Goal: Task Accomplishment & Management: Manage account settings

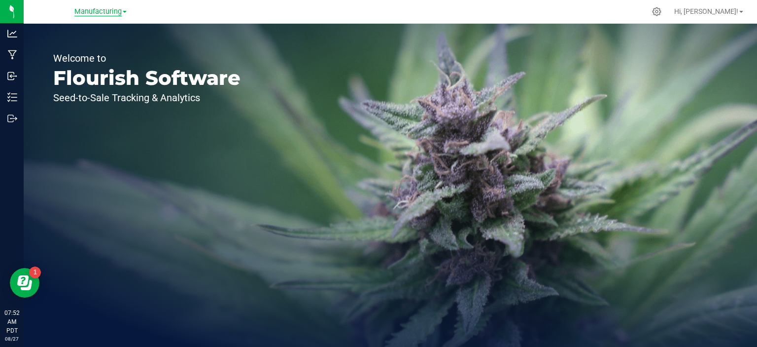
click at [112, 9] on span "Manufacturing" at bounding box center [97, 11] width 47 height 9
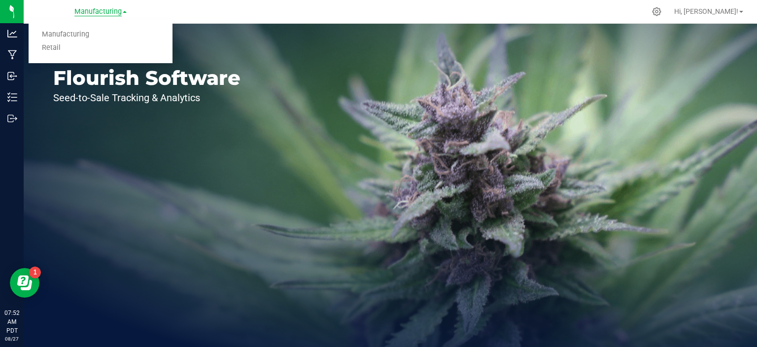
click at [59, 54] on link "Retail" at bounding box center [101, 47] width 144 height 13
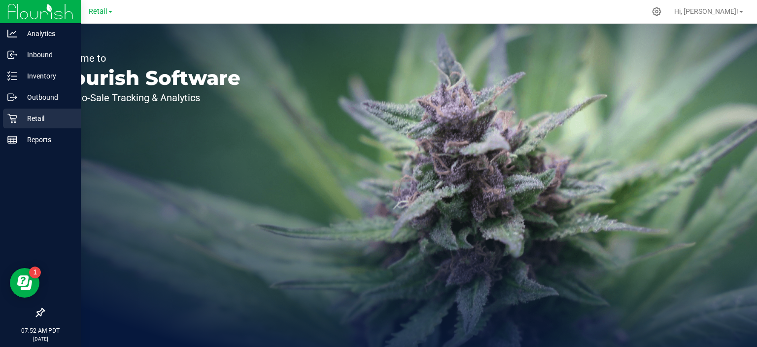
click at [6, 119] on div "Retail" at bounding box center [42, 118] width 78 height 20
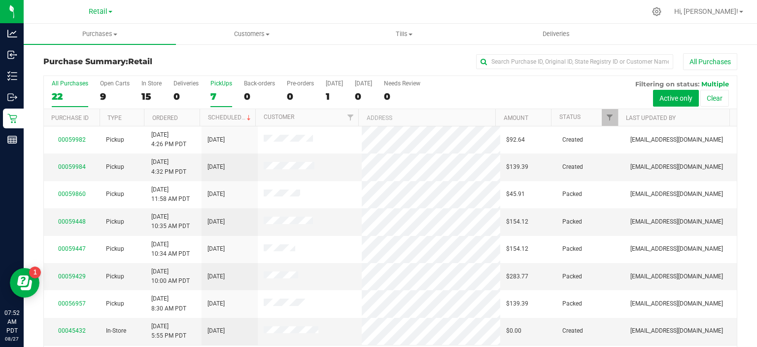
click at [214, 91] on div "7" at bounding box center [222, 96] width 22 height 11
click at [0, 0] on input "PickUps 7" at bounding box center [0, 0] width 0 height 0
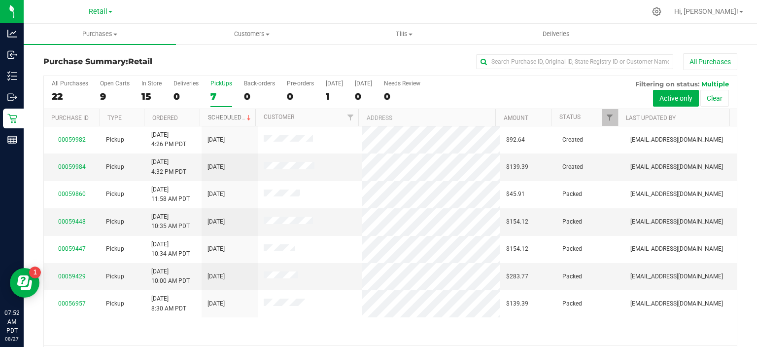
click at [245, 116] on span at bounding box center [249, 118] width 8 height 8
click at [409, 31] on span "Tills" at bounding box center [403, 34] width 151 height 9
click at [372, 56] on span "Manage tills" at bounding box center [361, 59] width 67 height 8
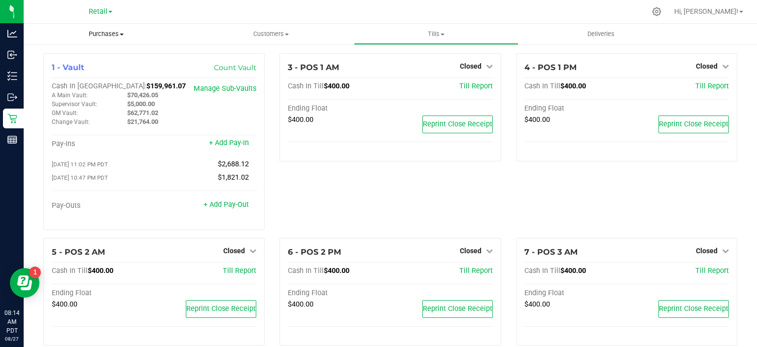
click at [115, 34] on span "Purchases" at bounding box center [106, 34] width 165 height 9
click at [89, 60] on span "Summary of purchases" at bounding box center [74, 59] width 101 height 8
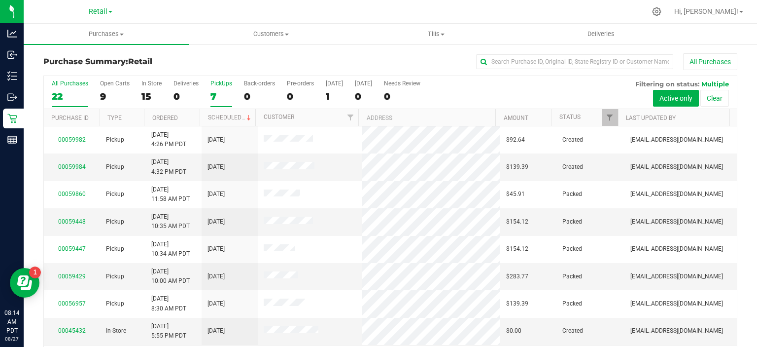
click at [215, 88] on label "PickUps 7" at bounding box center [222, 93] width 22 height 27
click at [0, 0] on input "PickUps 7" at bounding box center [0, 0] width 0 height 0
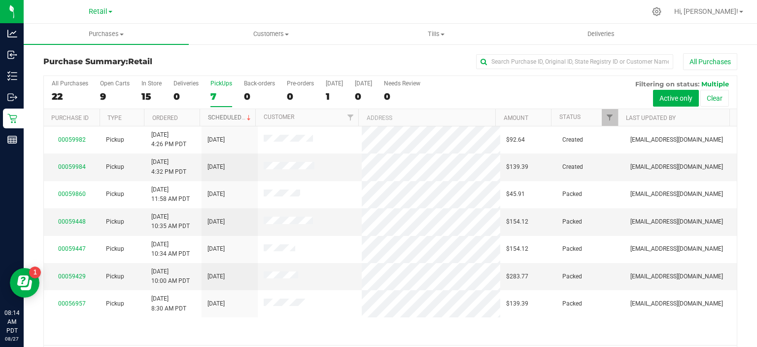
click at [233, 118] on link "Scheduled" at bounding box center [230, 117] width 45 height 7
click at [68, 168] on link "00059982" at bounding box center [72, 166] width 28 height 7
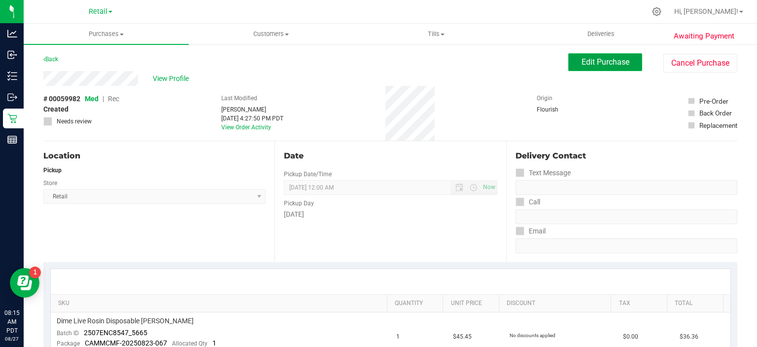
click at [591, 61] on span "Edit Purchase" at bounding box center [606, 61] width 48 height 9
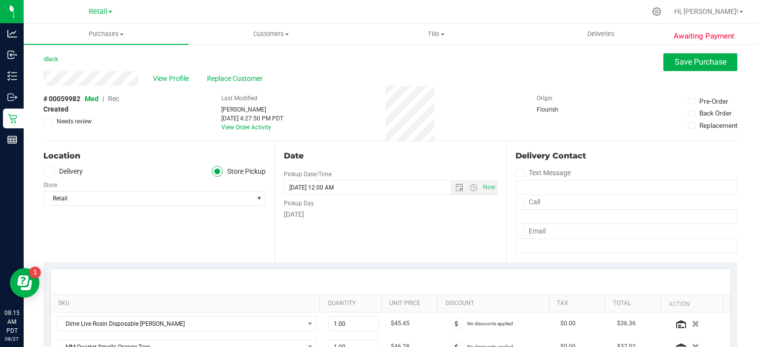
click at [117, 103] on span "Rec" at bounding box center [113, 99] width 11 height 8
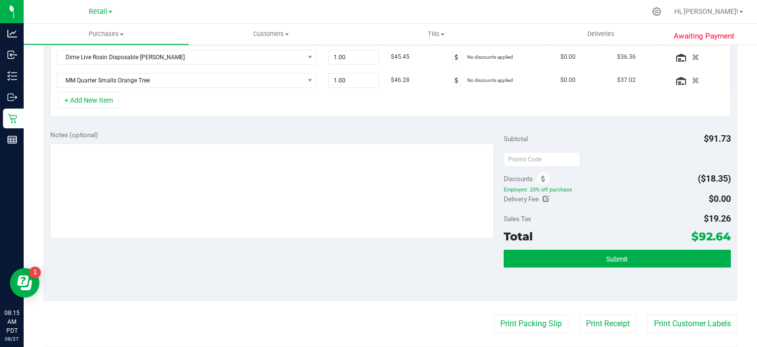
scroll to position [269, 0]
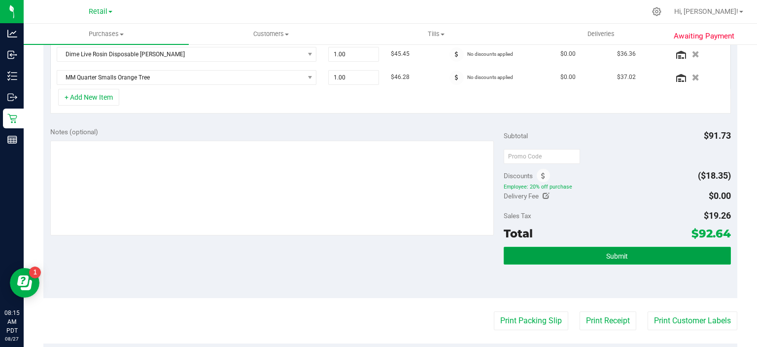
click at [609, 252] on span "Submit" at bounding box center [617, 256] width 22 height 8
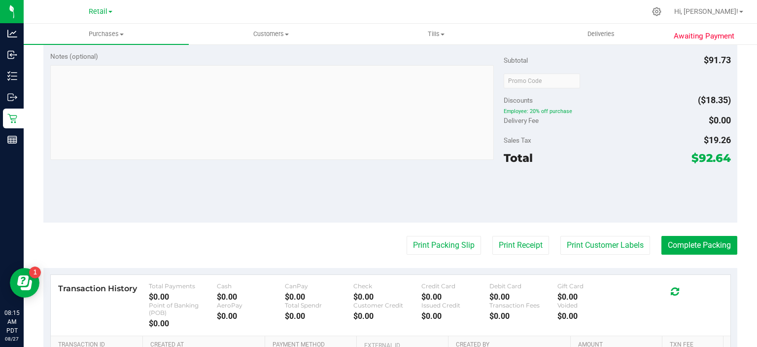
scroll to position [396, 0]
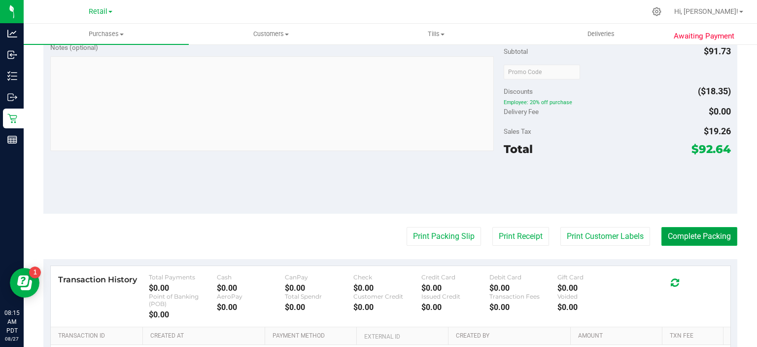
click at [688, 235] on button "Complete Packing" at bounding box center [700, 236] width 76 height 19
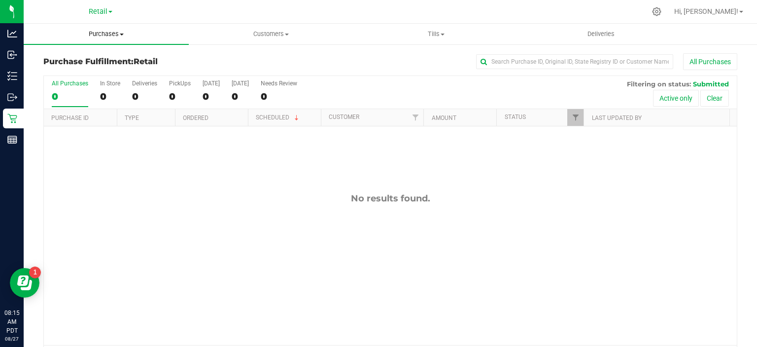
click at [113, 31] on span "Purchases" at bounding box center [106, 34] width 165 height 9
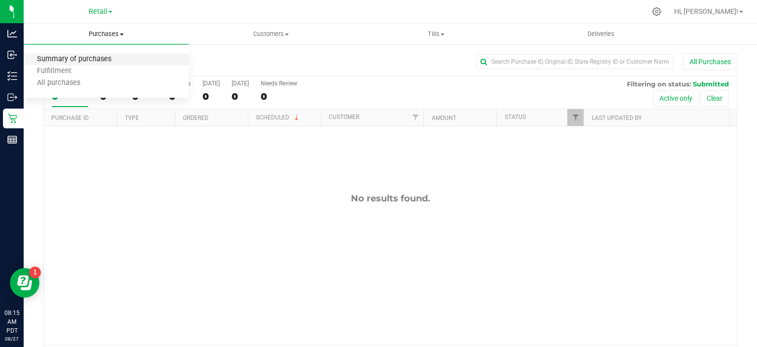
click at [93, 58] on span "Summary of purchases" at bounding box center [74, 59] width 101 height 8
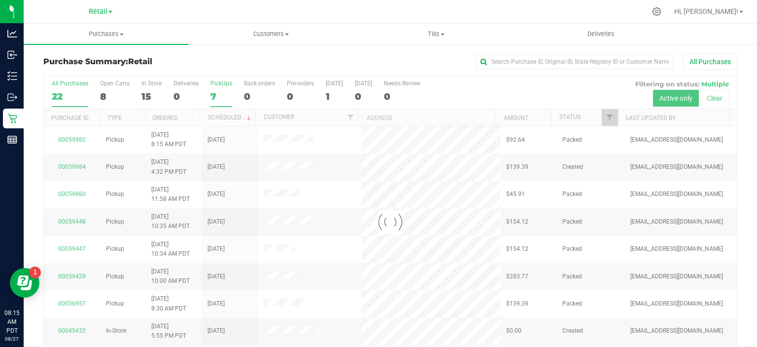
click at [220, 97] on div "7" at bounding box center [222, 96] width 22 height 11
click at [0, 0] on input "PickUps 7" at bounding box center [0, 0] width 0 height 0
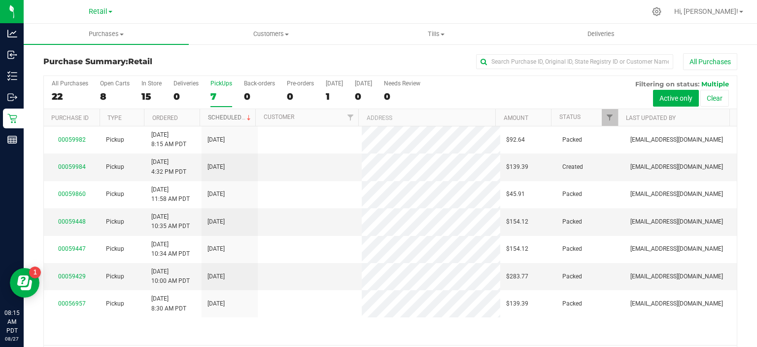
click at [234, 116] on link "Scheduled" at bounding box center [230, 117] width 45 height 7
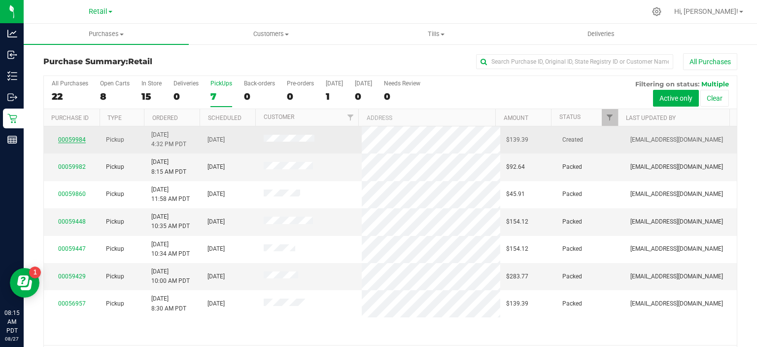
click at [65, 140] on link "00059984" at bounding box center [72, 139] width 28 height 7
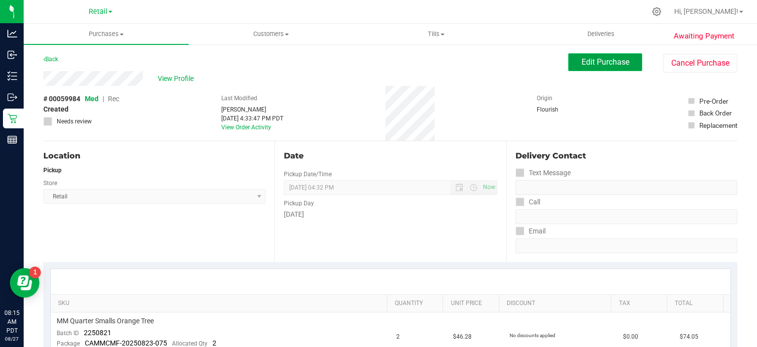
click at [602, 67] on button "Edit Purchase" at bounding box center [606, 62] width 74 height 18
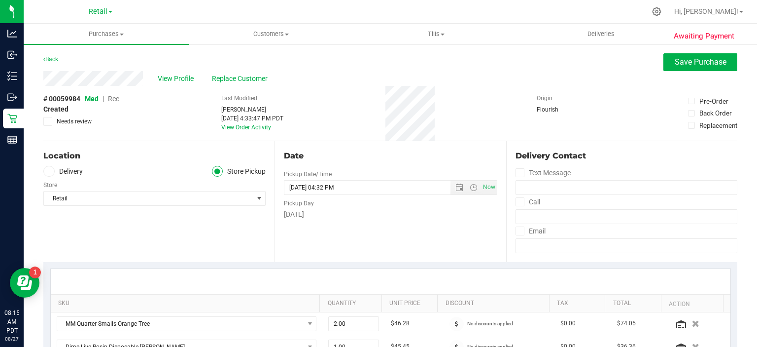
click at [116, 101] on span "Rec" at bounding box center [113, 99] width 11 height 8
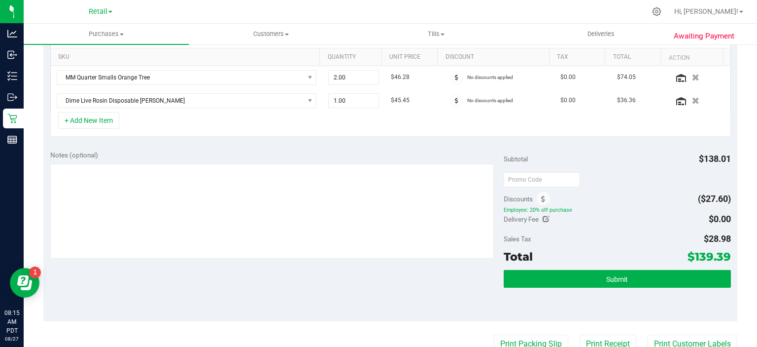
scroll to position [249, 0]
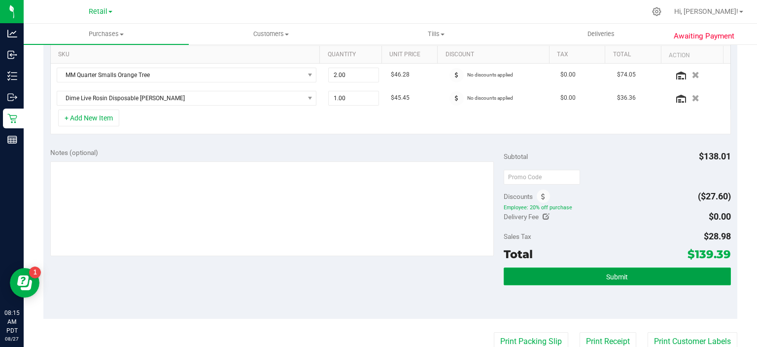
click at [609, 276] on span "Submit" at bounding box center [617, 277] width 22 height 8
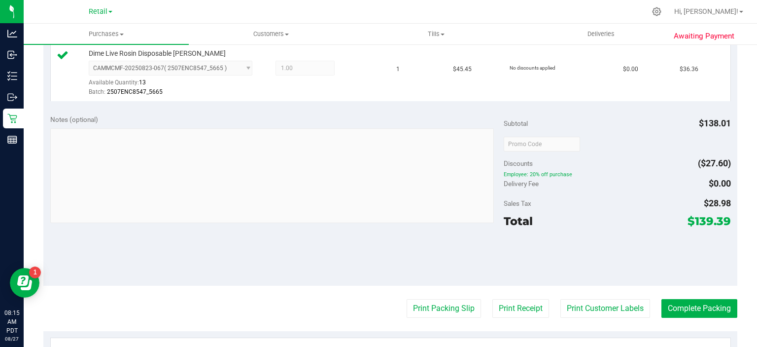
scroll to position [365, 0]
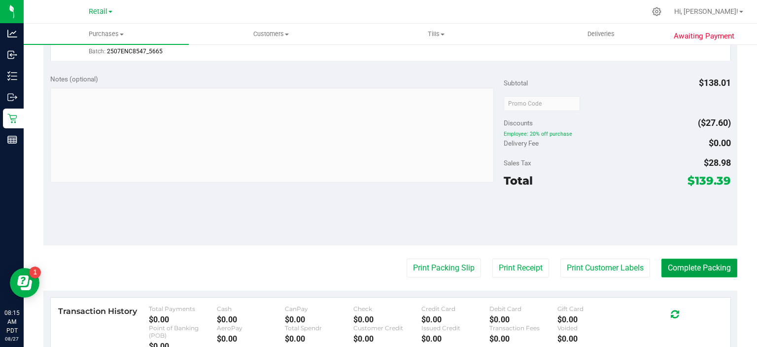
click at [696, 269] on button "Complete Packing" at bounding box center [700, 267] width 76 height 19
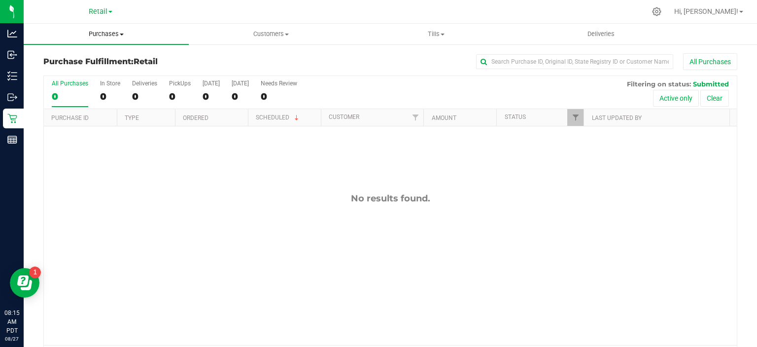
click at [118, 32] on span "Purchases" at bounding box center [106, 34] width 165 height 9
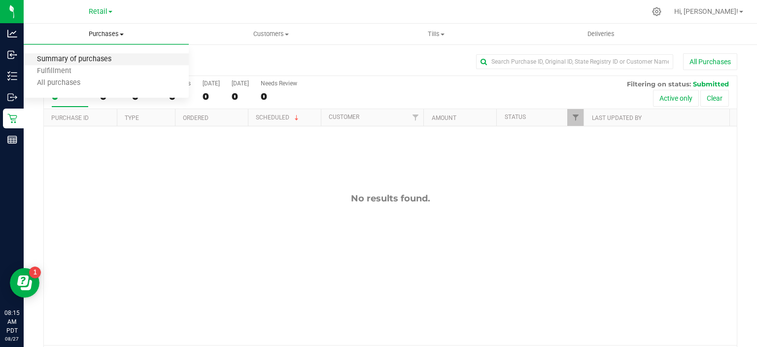
click at [95, 60] on span "Summary of purchases" at bounding box center [74, 59] width 101 height 8
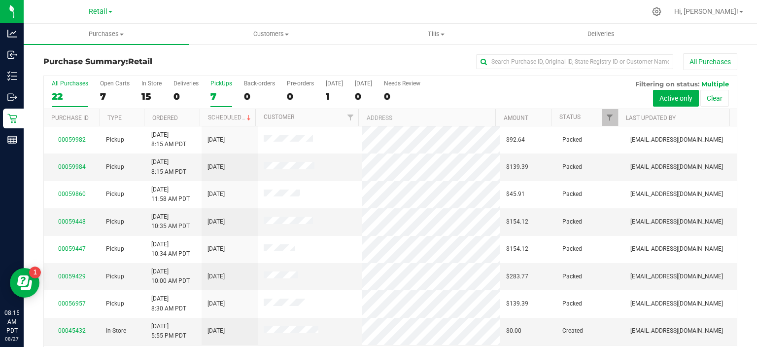
click at [218, 91] on div "7" at bounding box center [222, 96] width 22 height 11
click at [0, 0] on input "PickUps 7" at bounding box center [0, 0] width 0 height 0
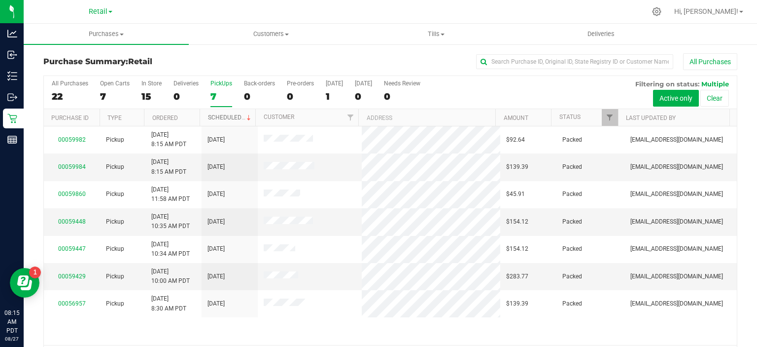
click at [231, 117] on link "Scheduled" at bounding box center [230, 117] width 45 height 7
click at [440, 31] on span "Tills" at bounding box center [437, 34] width 164 height 9
click at [399, 57] on span "Manage tills" at bounding box center [387, 59] width 67 height 8
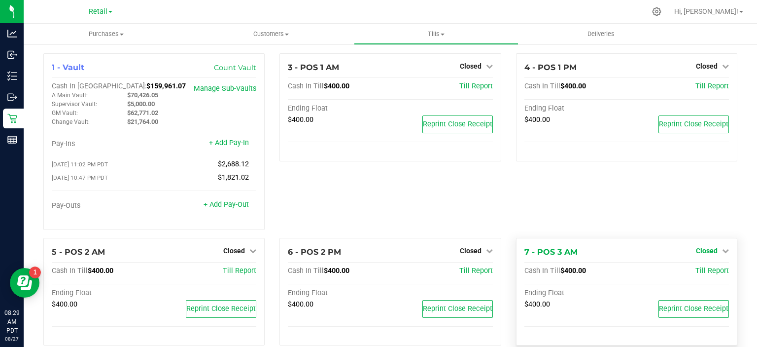
click at [722, 252] on icon at bounding box center [725, 250] width 7 height 7
click at [697, 273] on link "Open Till" at bounding box center [707, 271] width 26 height 8
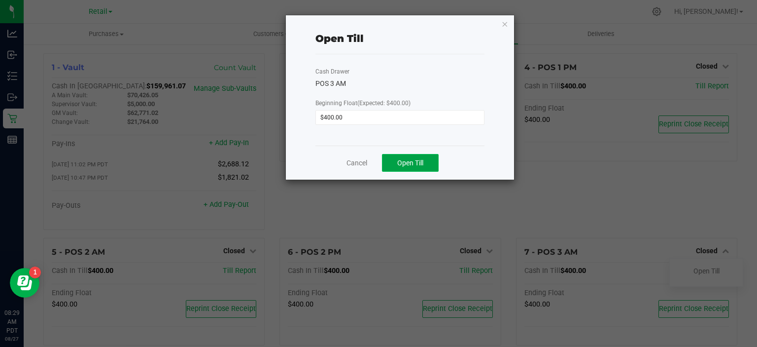
click at [417, 164] on span "Open Till" at bounding box center [410, 163] width 26 height 8
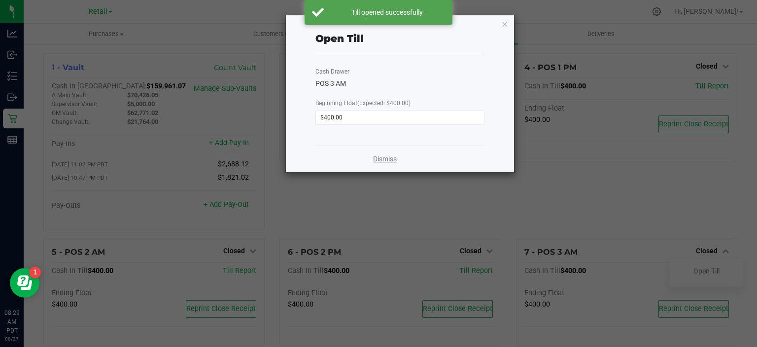
click at [383, 157] on link "Dismiss" at bounding box center [385, 159] width 24 height 10
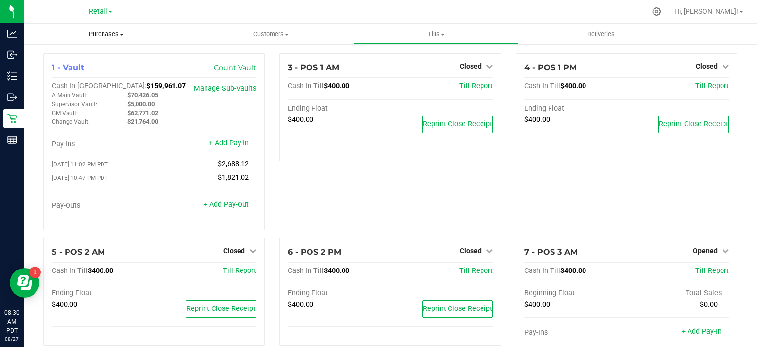
click at [114, 34] on span "Purchases" at bounding box center [106, 34] width 165 height 9
click at [99, 57] on span "Summary of purchases" at bounding box center [74, 59] width 101 height 8
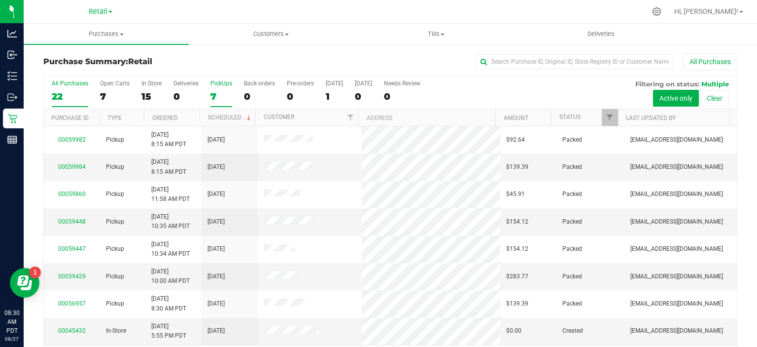
click at [213, 97] on div "7" at bounding box center [222, 96] width 22 height 11
click at [0, 0] on input "PickUps 7" at bounding box center [0, 0] width 0 height 0
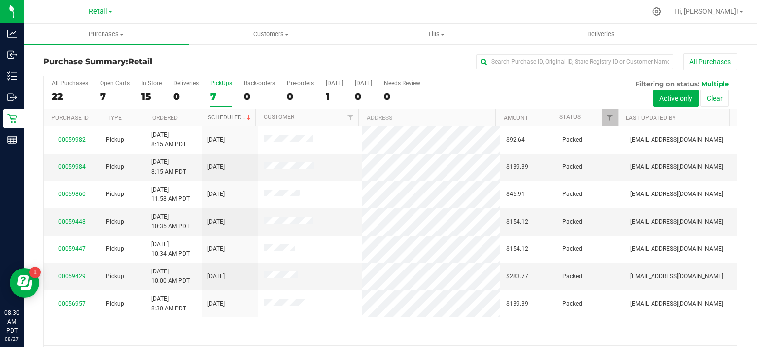
click at [233, 118] on link "Scheduled" at bounding box center [230, 117] width 45 height 7
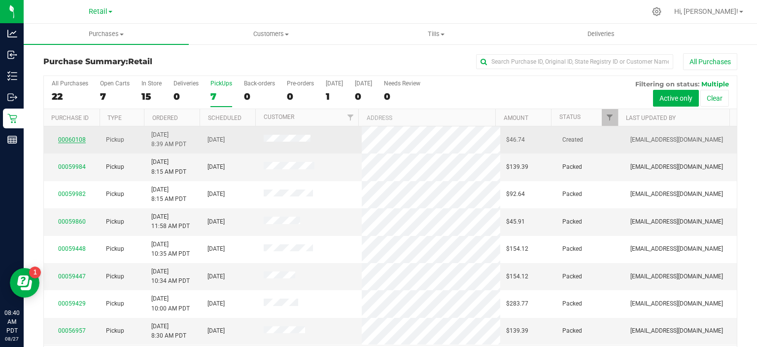
click at [69, 136] on link "00060108" at bounding box center [72, 139] width 28 height 7
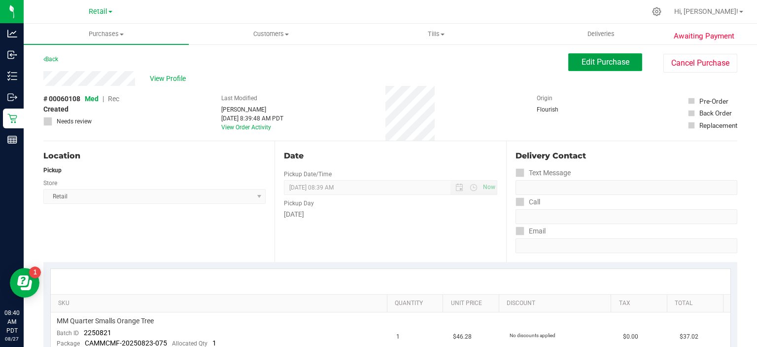
click at [594, 60] on span "Edit Purchase" at bounding box center [606, 61] width 48 height 9
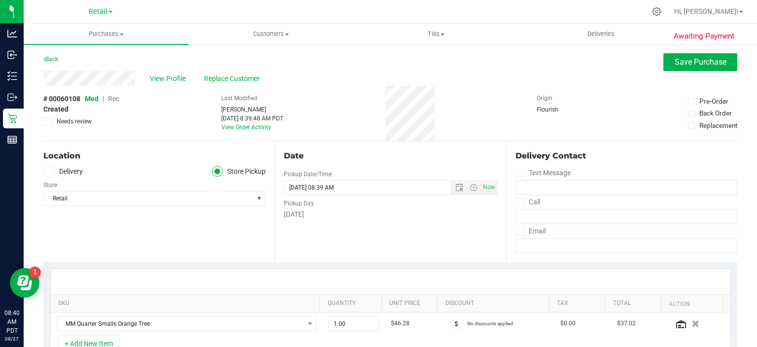
click at [112, 97] on span "Rec" at bounding box center [113, 99] width 11 height 8
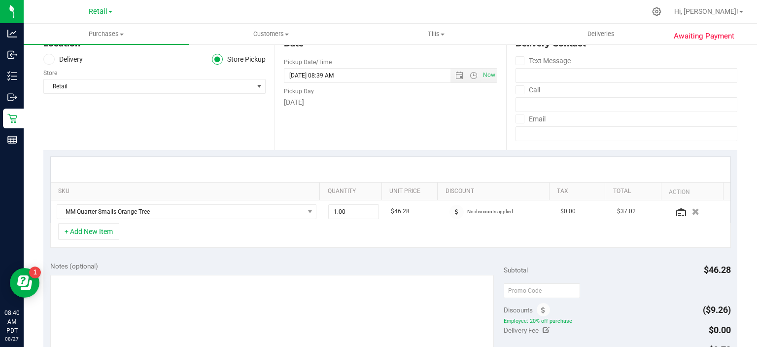
scroll to position [245, 0]
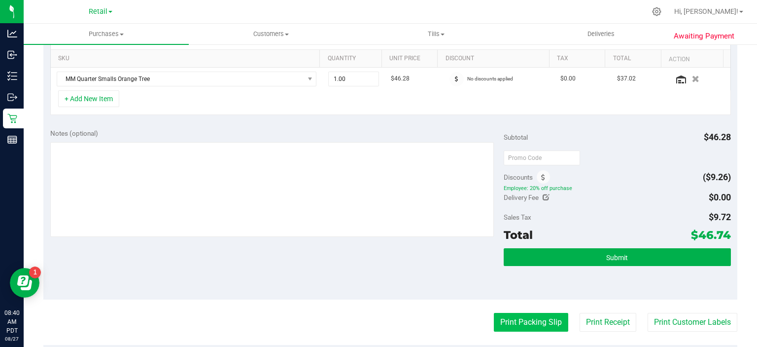
click at [529, 318] on button "Print Packing Slip" at bounding box center [531, 322] width 74 height 19
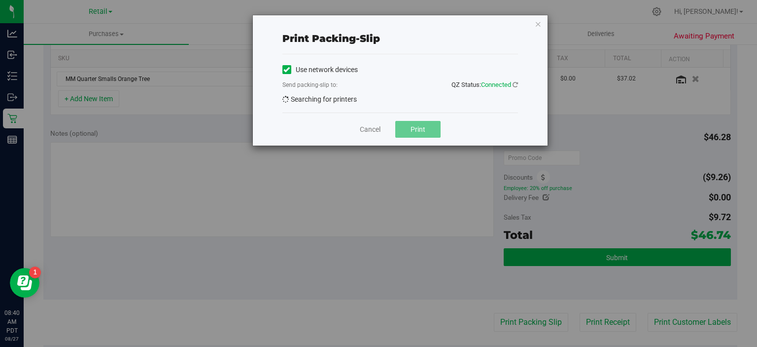
click at [316, 69] on label "Use network devices" at bounding box center [320, 70] width 75 height 10
click at [0, 0] on input "Use network devices" at bounding box center [0, 0] width 0 height 0
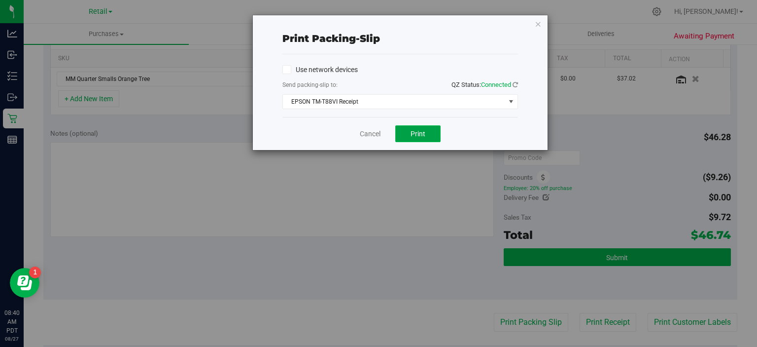
click at [422, 132] on span "Print" at bounding box center [418, 134] width 15 height 8
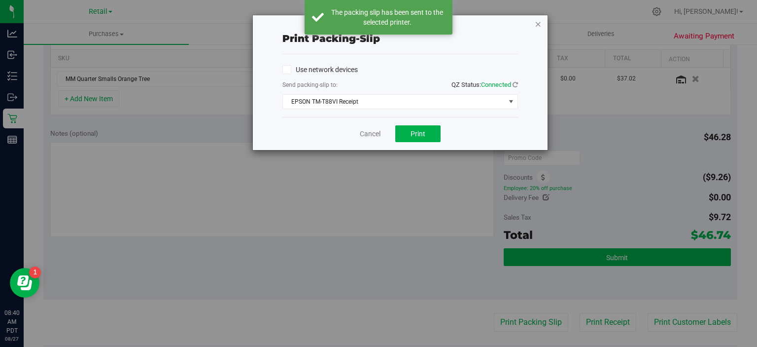
click at [538, 21] on icon "button" at bounding box center [538, 24] width 7 height 12
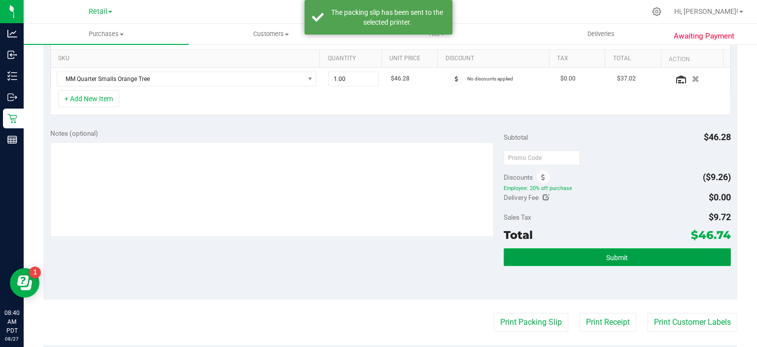
click at [633, 248] on button "Submit" at bounding box center [617, 257] width 227 height 18
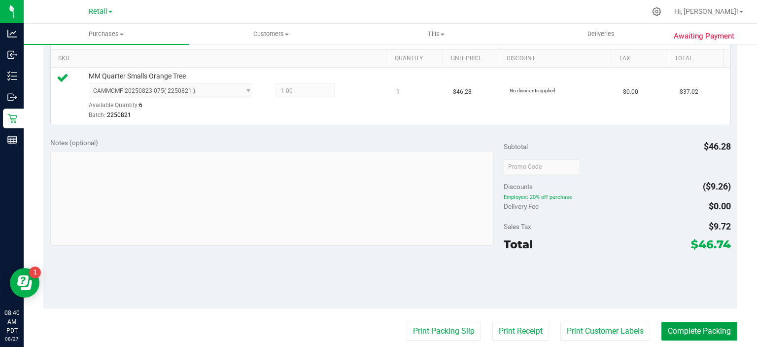
click at [709, 329] on button "Complete Packing" at bounding box center [700, 330] width 76 height 19
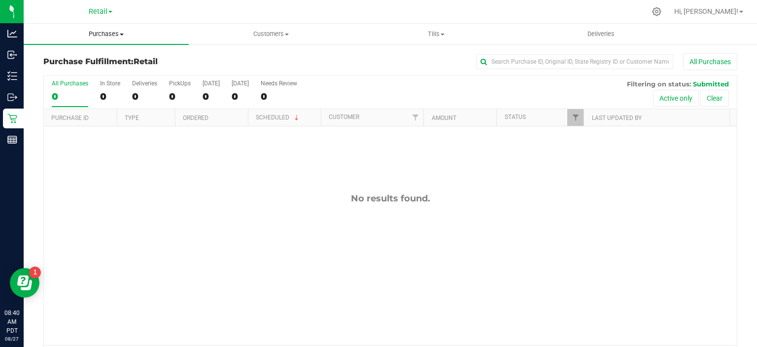
click at [109, 33] on span "Purchases" at bounding box center [106, 34] width 165 height 9
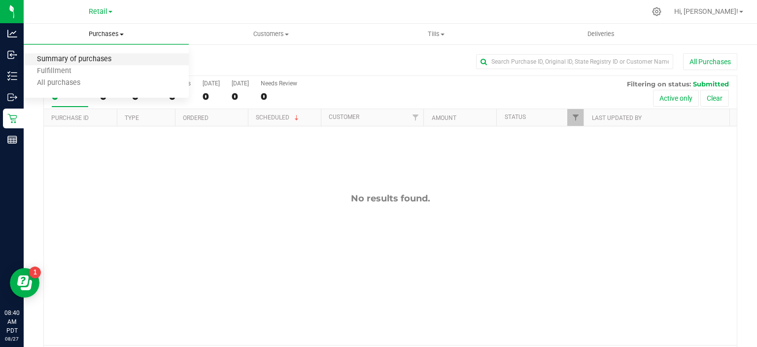
click at [89, 61] on span "Summary of purchases" at bounding box center [74, 59] width 101 height 8
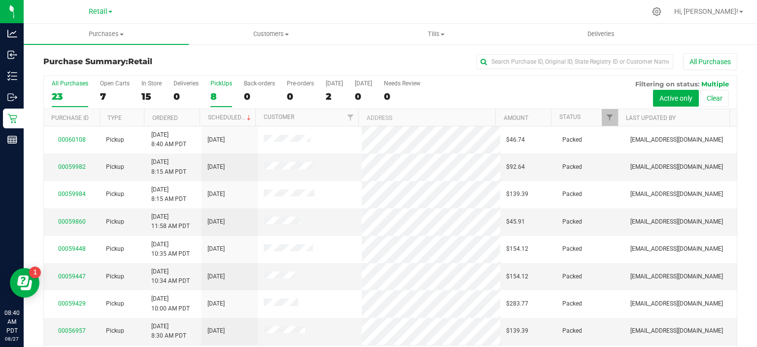
click at [221, 100] on div "8" at bounding box center [222, 96] width 22 height 11
click at [0, 0] on input "PickUps 8" at bounding box center [0, 0] width 0 height 0
click at [215, 115] on link "Scheduled" at bounding box center [230, 117] width 45 height 7
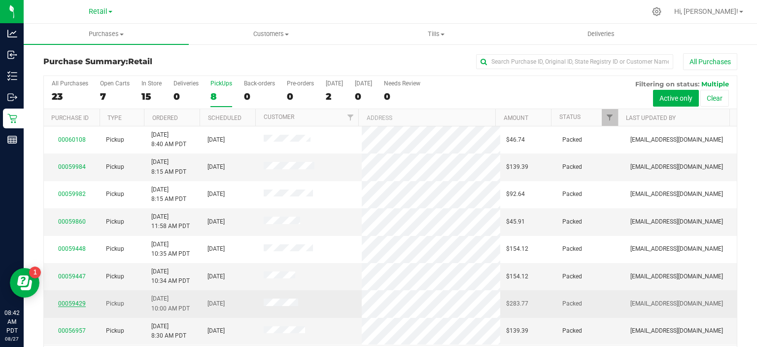
click at [76, 302] on link "00059429" at bounding box center [72, 303] width 28 height 7
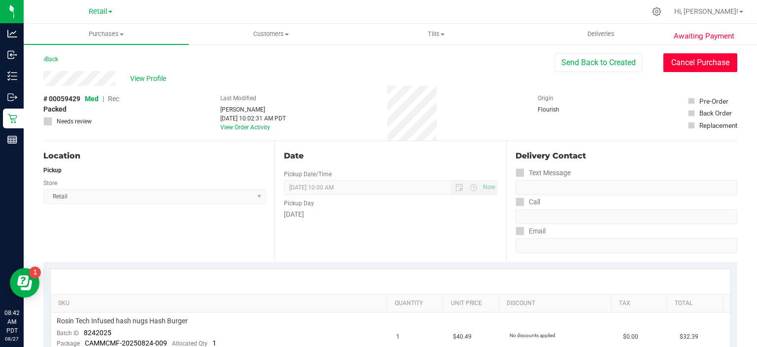
click at [692, 69] on button "Cancel Purchase" at bounding box center [701, 62] width 74 height 19
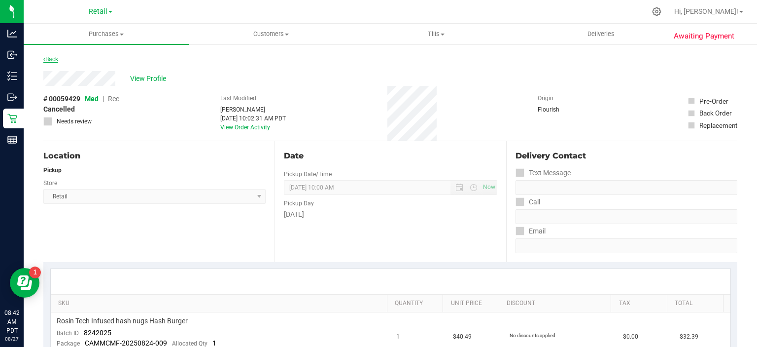
click at [44, 59] on icon at bounding box center [44, 59] width 2 height 6
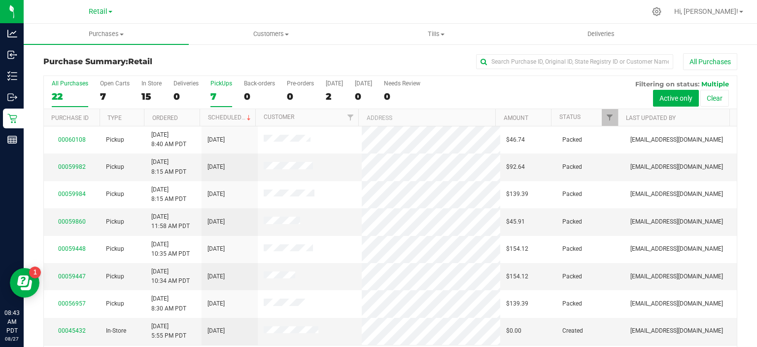
click at [221, 86] on div "PickUps" at bounding box center [222, 83] width 22 height 7
click at [0, 0] on input "PickUps 7" at bounding box center [0, 0] width 0 height 0
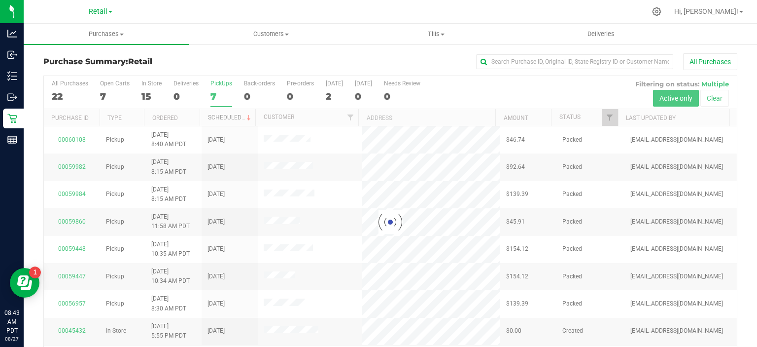
click at [228, 116] on link "Scheduled" at bounding box center [230, 117] width 45 height 7
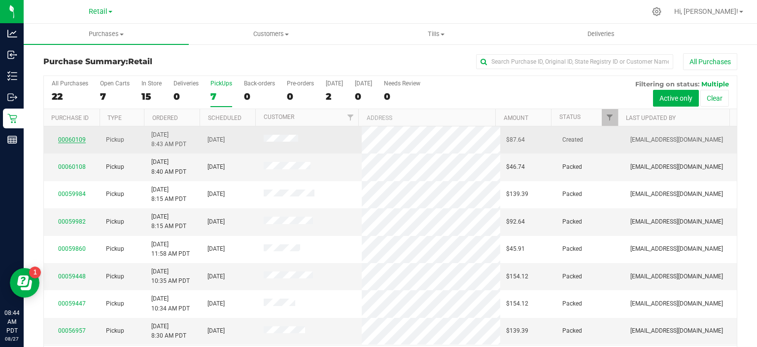
click at [74, 138] on link "00060109" at bounding box center [72, 139] width 28 height 7
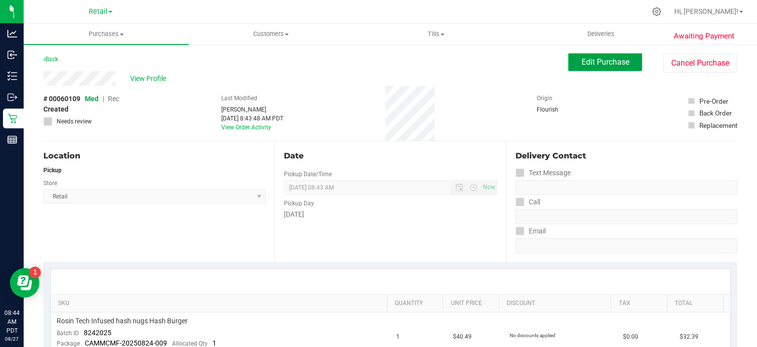
click at [600, 61] on span "Edit Purchase" at bounding box center [606, 61] width 48 height 9
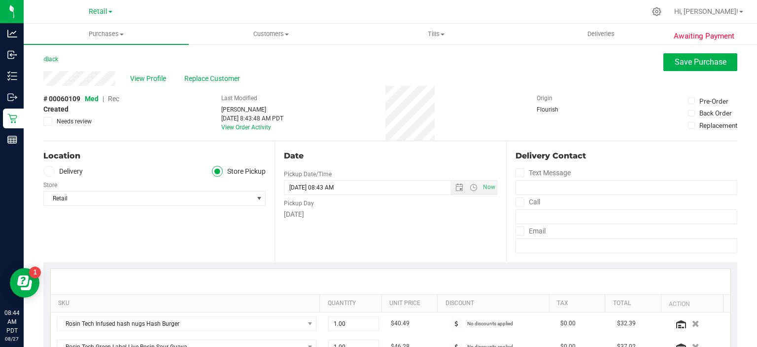
click at [114, 101] on span "Rec" at bounding box center [113, 99] width 11 height 8
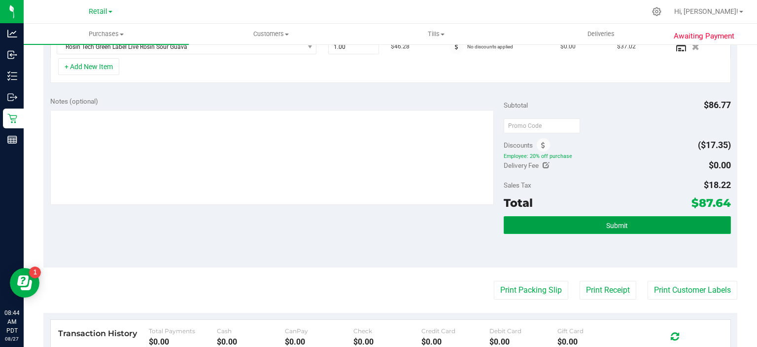
click at [624, 221] on button "Submit" at bounding box center [617, 225] width 227 height 18
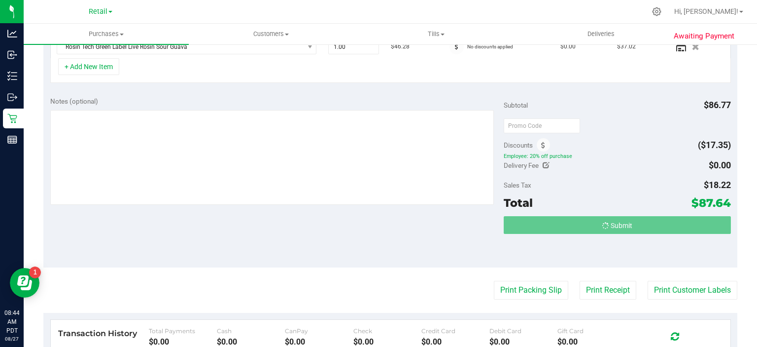
scroll to position [285, 0]
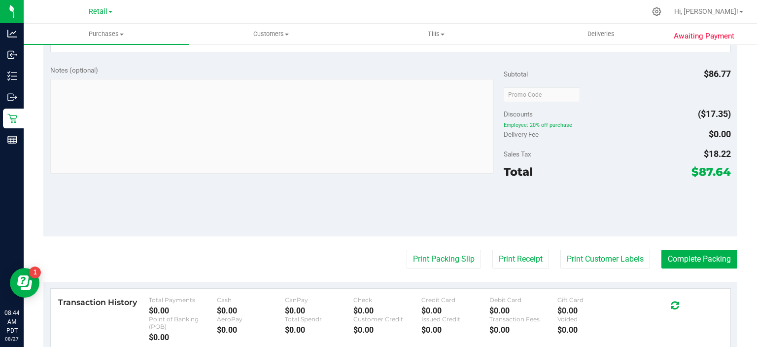
scroll to position [410, 0]
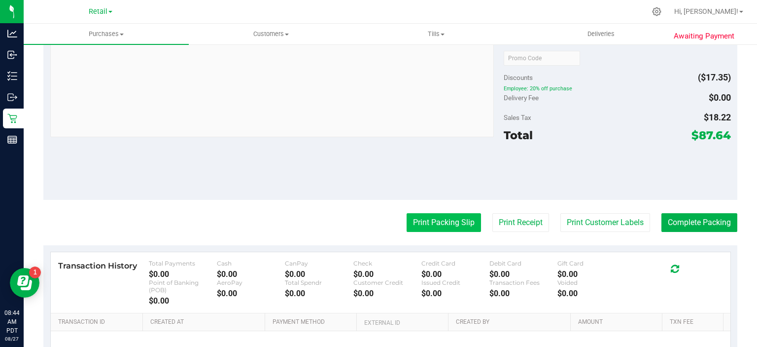
click at [442, 220] on button "Print Packing Slip" at bounding box center [444, 222] width 74 height 19
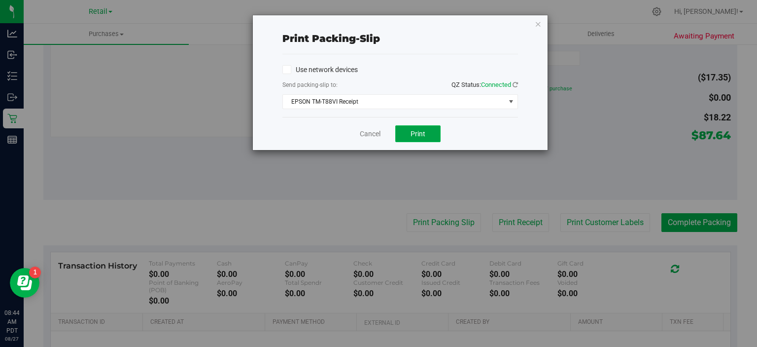
click at [426, 133] on button "Print" at bounding box center [417, 133] width 45 height 17
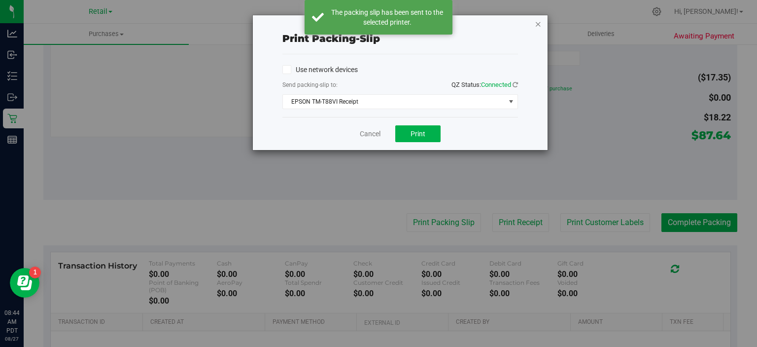
click at [536, 21] on icon "button" at bounding box center [538, 24] width 7 height 12
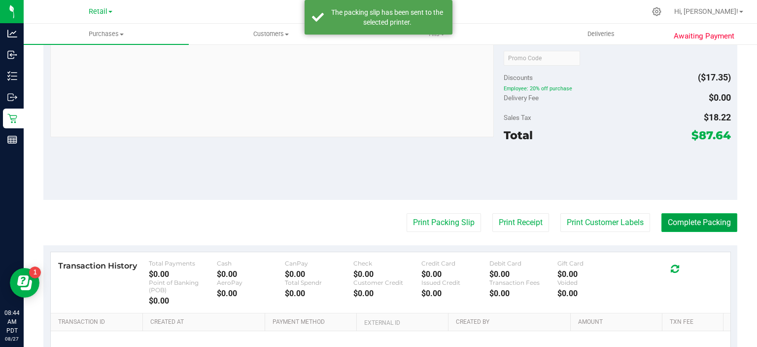
click at [700, 223] on button "Complete Packing" at bounding box center [700, 222] width 76 height 19
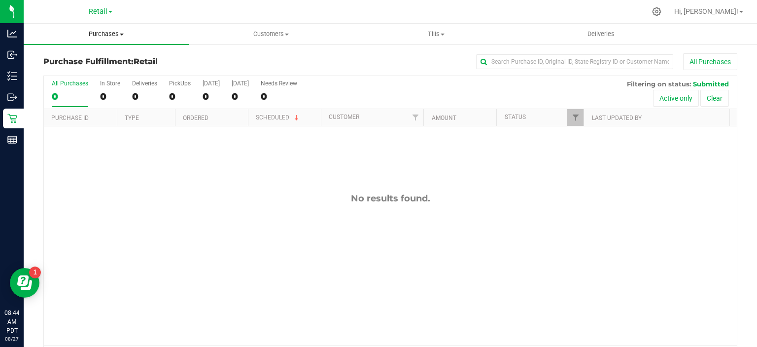
click at [118, 32] on span "Purchases" at bounding box center [106, 34] width 165 height 9
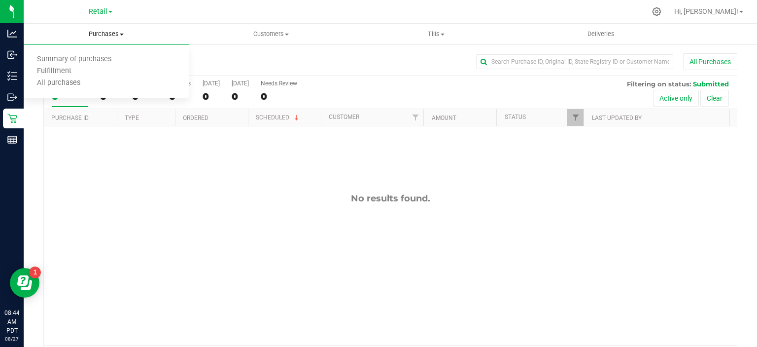
click at [100, 59] on span "Summary of purchases" at bounding box center [74, 59] width 101 height 8
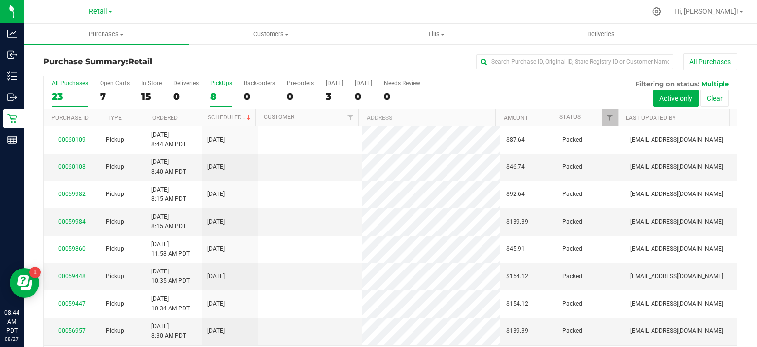
click at [214, 97] on div "8" at bounding box center [222, 96] width 22 height 11
click at [0, 0] on input "PickUps 8" at bounding box center [0, 0] width 0 height 0
click at [227, 116] on link "Scheduled" at bounding box center [230, 117] width 45 height 7
click at [77, 167] on link "00060108" at bounding box center [72, 166] width 28 height 7
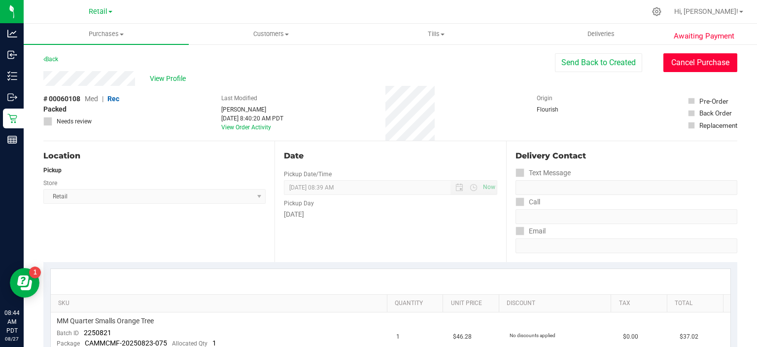
click at [693, 64] on button "Cancel Purchase" at bounding box center [701, 62] width 74 height 19
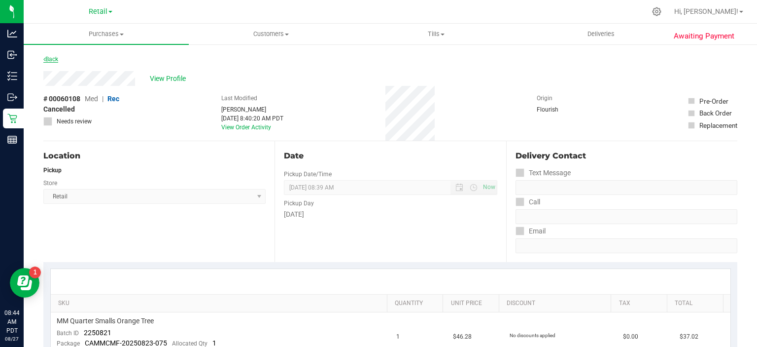
click at [51, 57] on link "Back" at bounding box center [50, 59] width 15 height 7
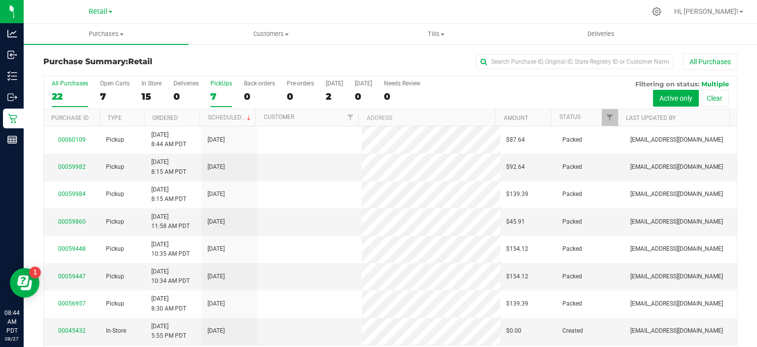
click at [216, 100] on div "7" at bounding box center [222, 96] width 22 height 11
click at [0, 0] on input "PickUps 7" at bounding box center [0, 0] width 0 height 0
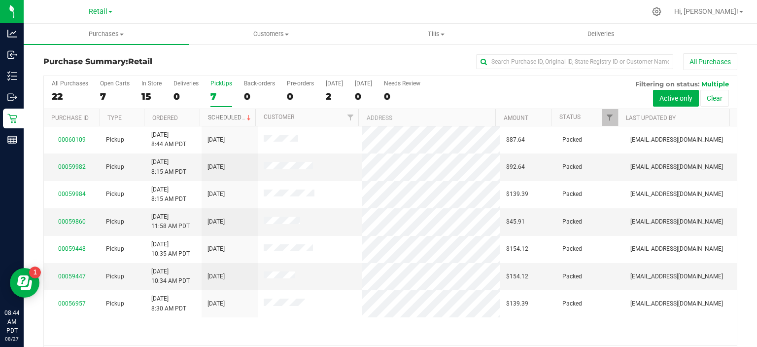
click at [234, 116] on link "Scheduled" at bounding box center [230, 117] width 45 height 7
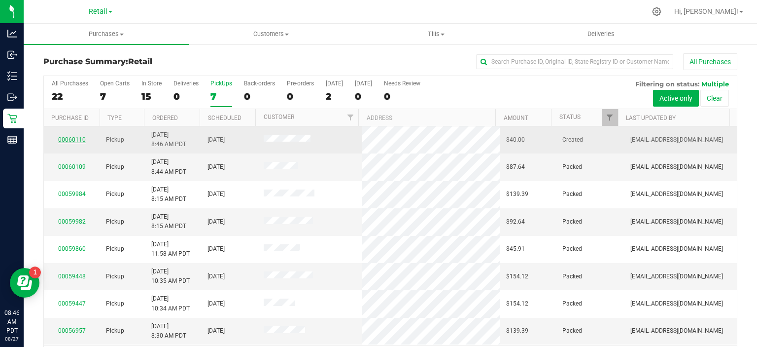
click at [76, 138] on link "00060110" at bounding box center [72, 139] width 28 height 7
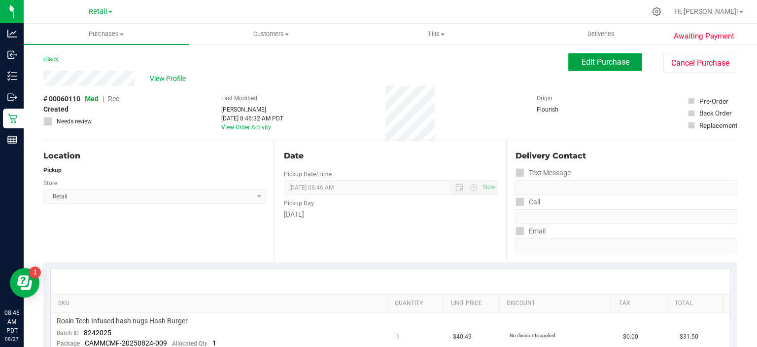
click at [593, 65] on span "Edit Purchase" at bounding box center [606, 61] width 48 height 9
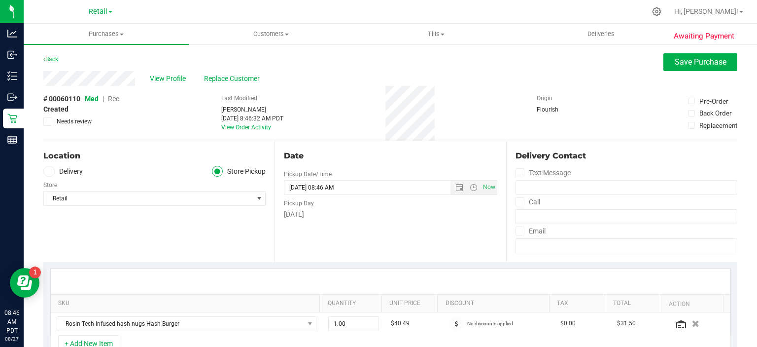
click at [116, 99] on span "Rec" at bounding box center [113, 99] width 11 height 8
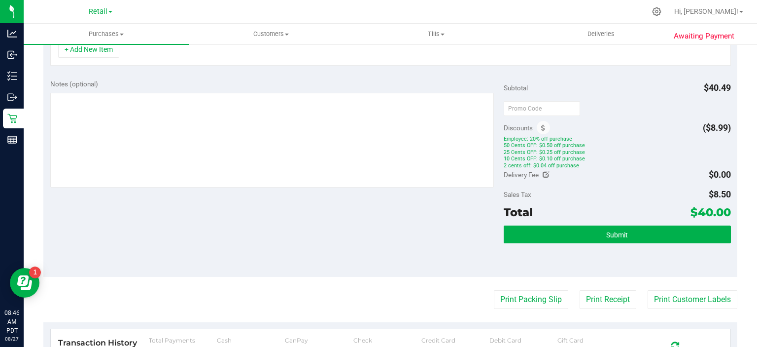
scroll to position [314, 0]
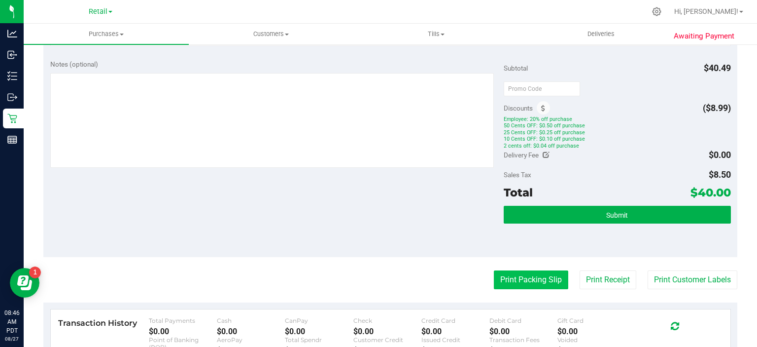
click at [529, 274] on button "Print Packing Slip" at bounding box center [531, 279] width 74 height 19
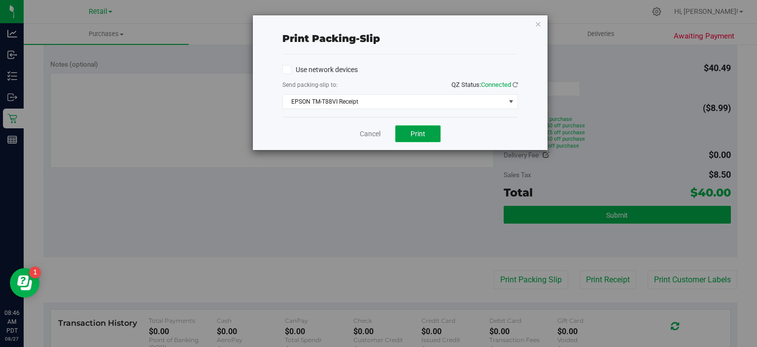
click at [423, 134] on span "Print" at bounding box center [418, 134] width 15 height 8
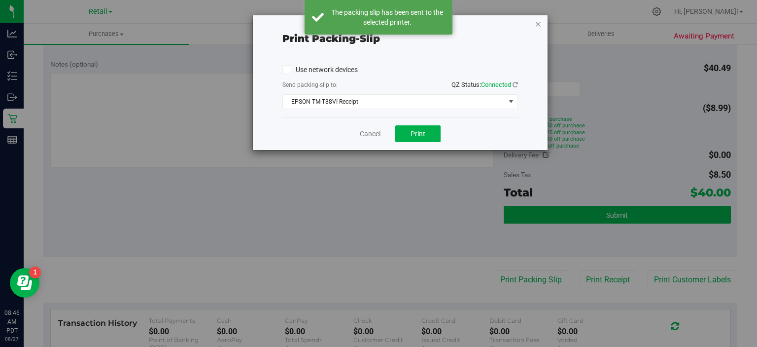
click at [539, 26] on icon "button" at bounding box center [538, 24] width 7 height 12
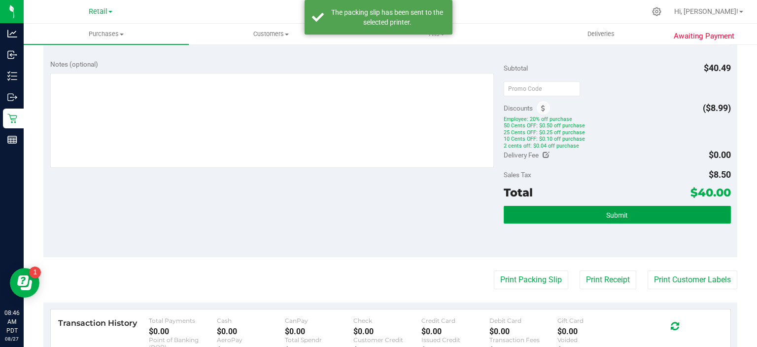
click at [627, 208] on button "Submit" at bounding box center [617, 215] width 227 height 18
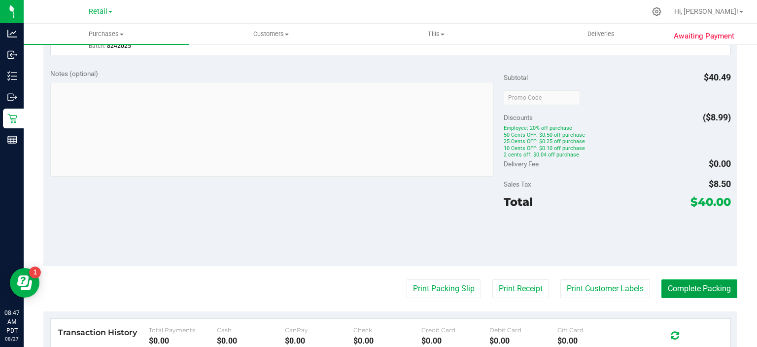
click at [703, 288] on button "Complete Packing" at bounding box center [700, 288] width 76 height 19
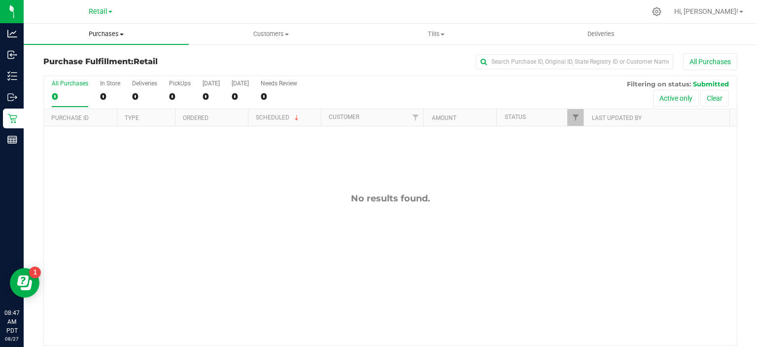
click at [117, 32] on span "Purchases" at bounding box center [106, 34] width 165 height 9
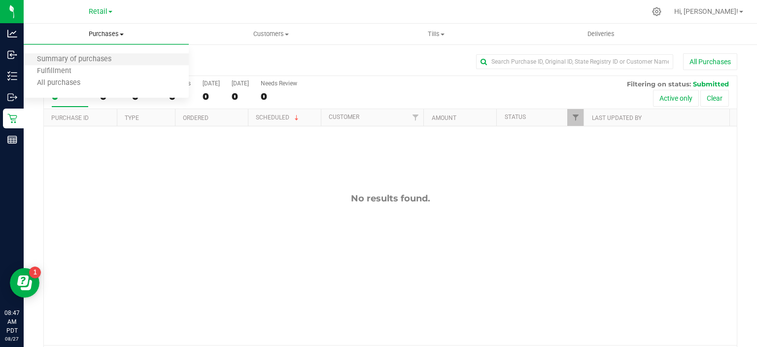
click at [95, 55] on li "Summary of purchases" at bounding box center [106, 60] width 165 height 12
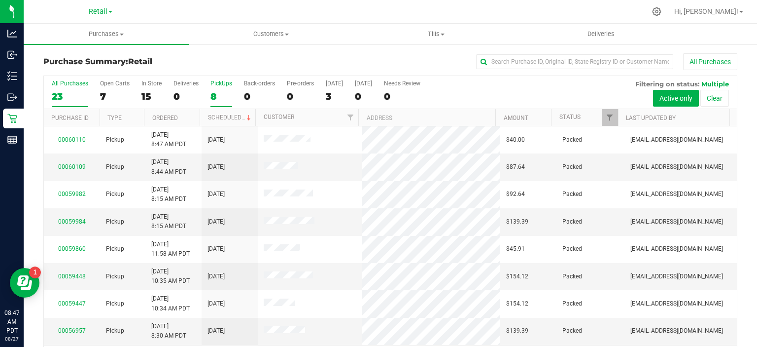
click at [219, 91] on div "8" at bounding box center [222, 96] width 22 height 11
click at [0, 0] on input "PickUps 8" at bounding box center [0, 0] width 0 height 0
click at [226, 114] on link "Scheduled" at bounding box center [230, 117] width 45 height 7
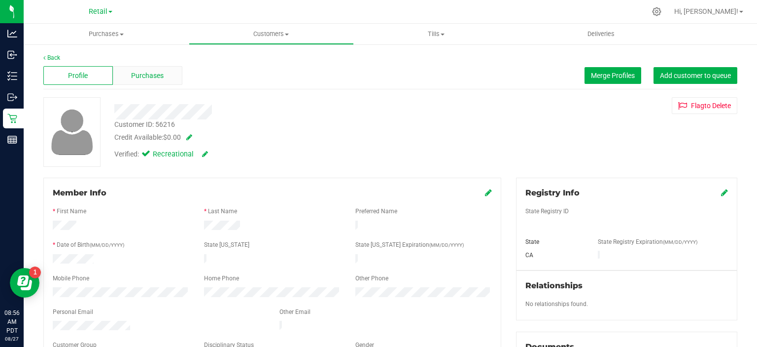
click at [152, 72] on span "Purchases" at bounding box center [147, 76] width 33 height 10
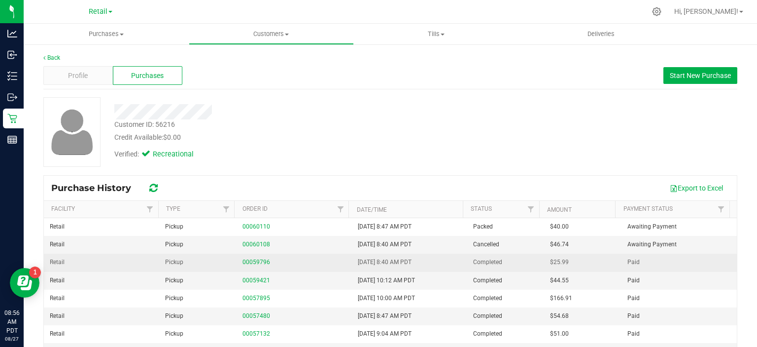
click at [168, 262] on span "Pickup" at bounding box center [174, 261] width 18 height 9
click at [256, 262] on link "00059796" at bounding box center [257, 261] width 28 height 7
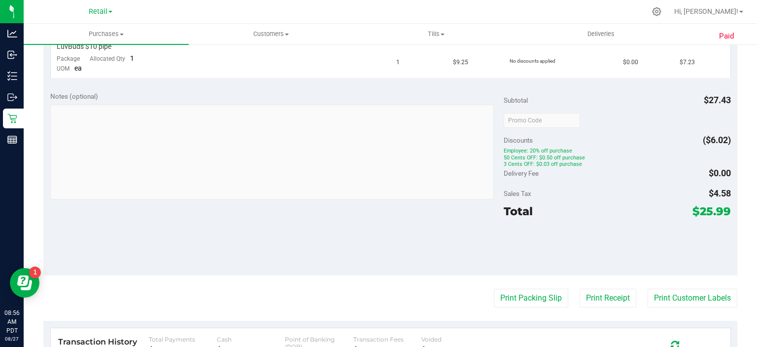
scroll to position [374, 0]
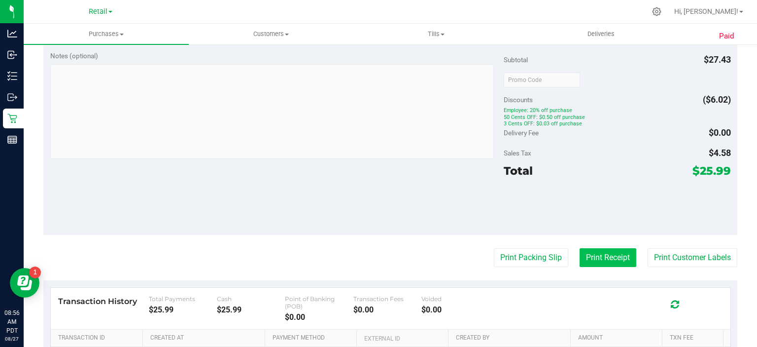
click at [604, 252] on button "Print Receipt" at bounding box center [608, 257] width 57 height 19
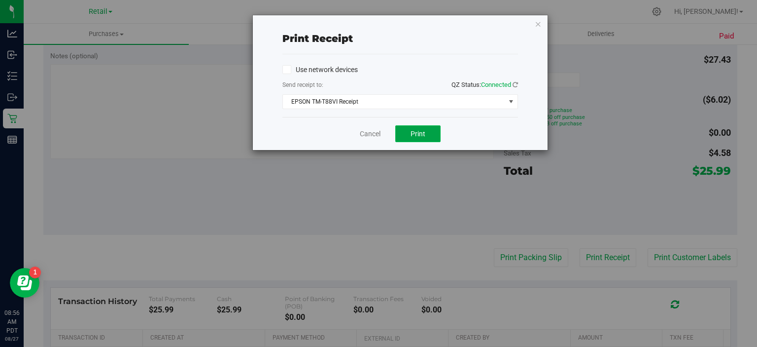
click at [424, 127] on button "Print" at bounding box center [417, 133] width 45 height 17
click at [367, 136] on link "Cancel" at bounding box center [370, 134] width 21 height 10
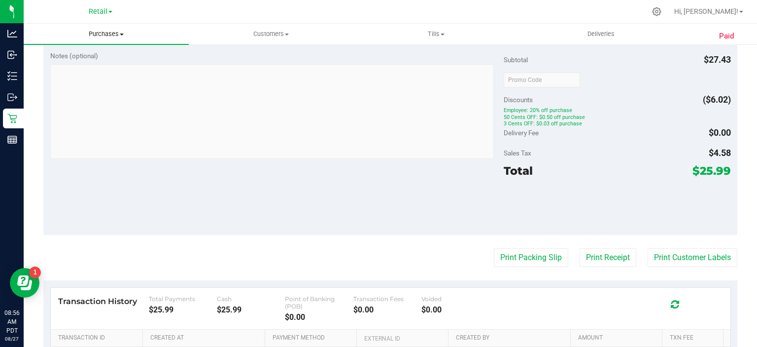
click at [108, 40] on uib-tab-heading "Purchases Summary of purchases Fulfillment All purchases" at bounding box center [106, 34] width 165 height 21
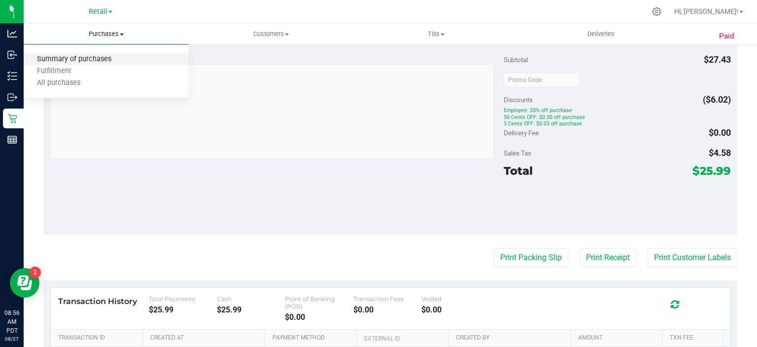
click at [89, 58] on span "Summary of purchases" at bounding box center [74, 59] width 101 height 8
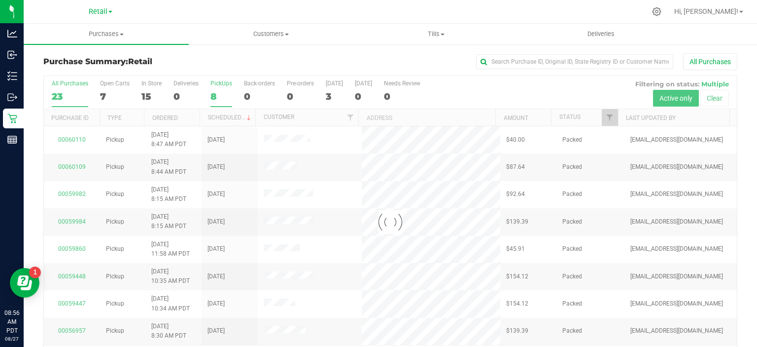
click at [216, 95] on div "8" at bounding box center [222, 96] width 22 height 11
click at [0, 0] on input "PickUps 8" at bounding box center [0, 0] width 0 height 0
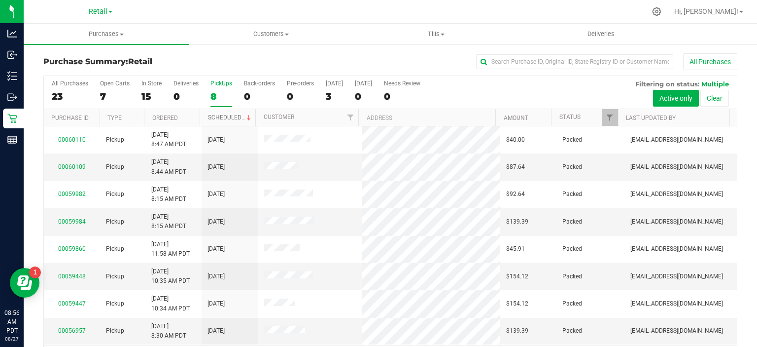
click at [222, 114] on link "Scheduled" at bounding box center [230, 117] width 45 height 7
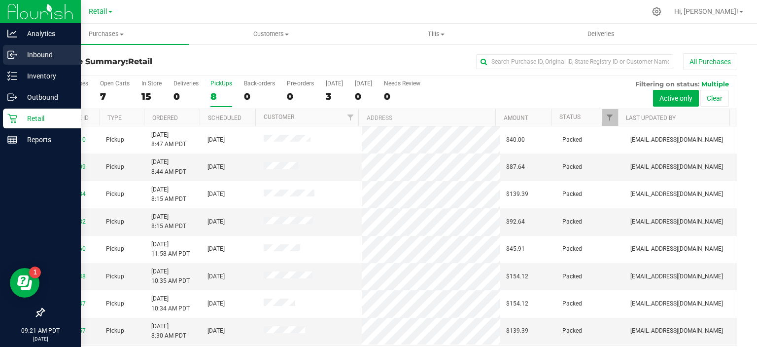
click at [14, 52] on icon at bounding box center [11, 54] width 6 height 7
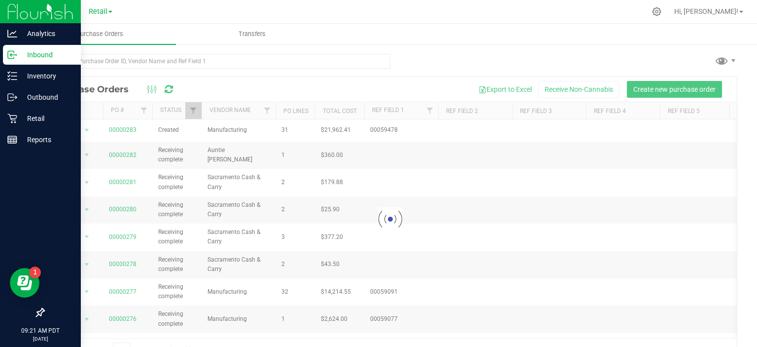
click at [118, 128] on div at bounding box center [390, 219] width 693 height 285
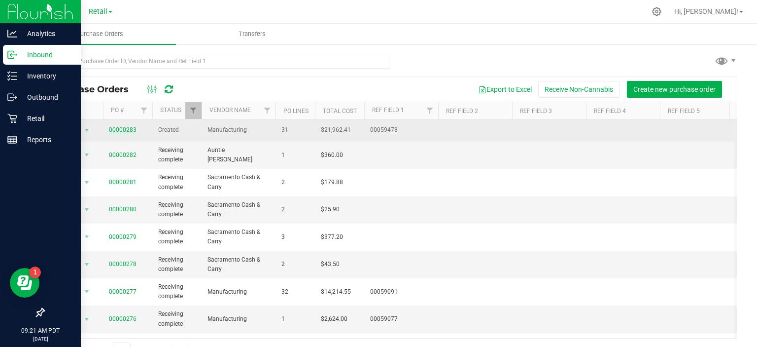
click at [119, 127] on link "00000283" at bounding box center [123, 129] width 28 height 7
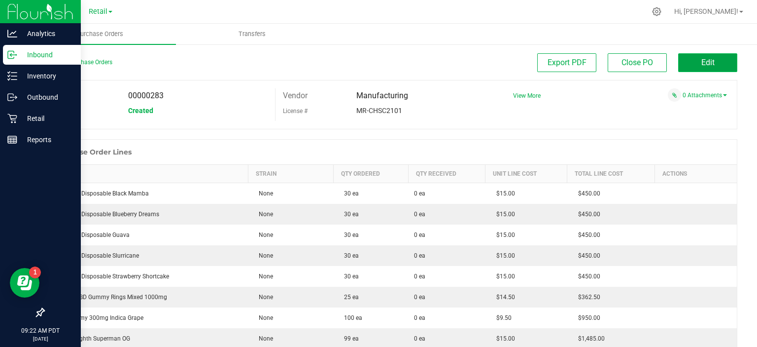
click at [710, 61] on button "Edit" at bounding box center [707, 62] width 59 height 19
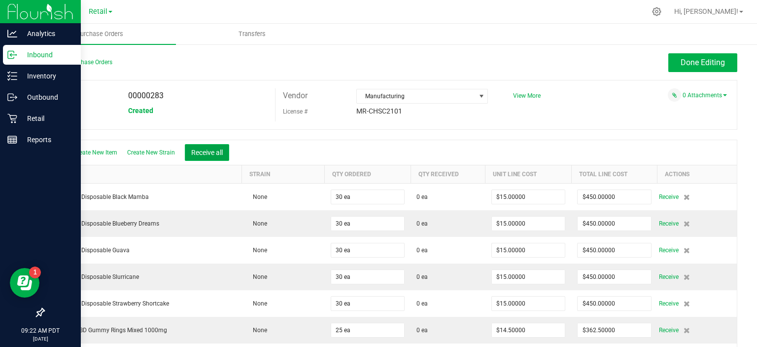
click at [210, 152] on button "Receive all" at bounding box center [207, 152] width 44 height 17
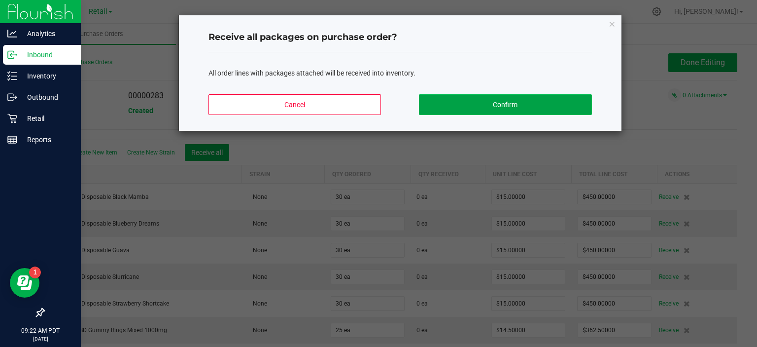
click at [552, 100] on button "Confirm" at bounding box center [505, 104] width 173 height 21
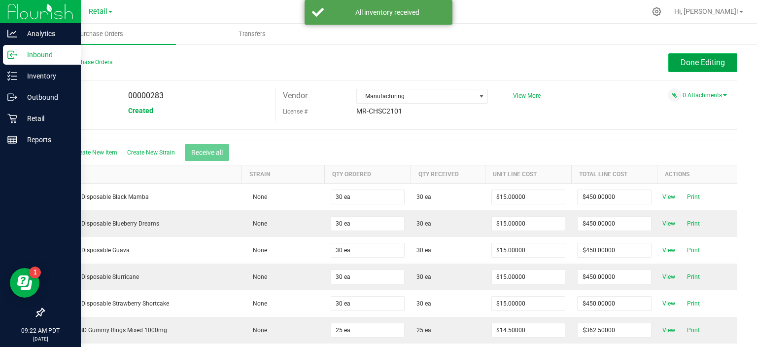
click at [701, 62] on span "Done Editing" at bounding box center [703, 62] width 44 height 9
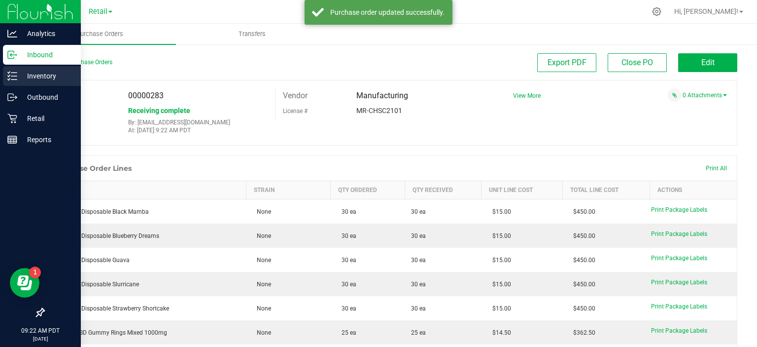
click at [8, 75] on icon at bounding box center [12, 76] width 10 height 10
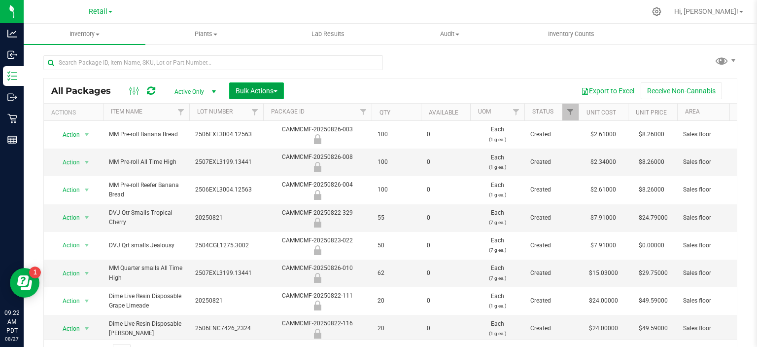
click at [277, 91] on span "button" at bounding box center [276, 91] width 4 height 2
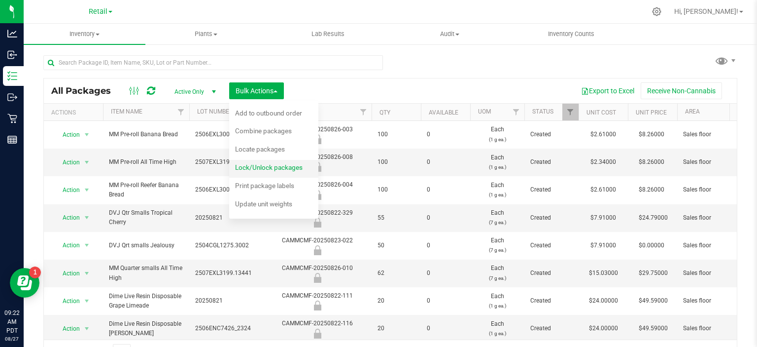
click at [299, 165] on span "Lock/Unlock packages" at bounding box center [269, 167] width 68 height 8
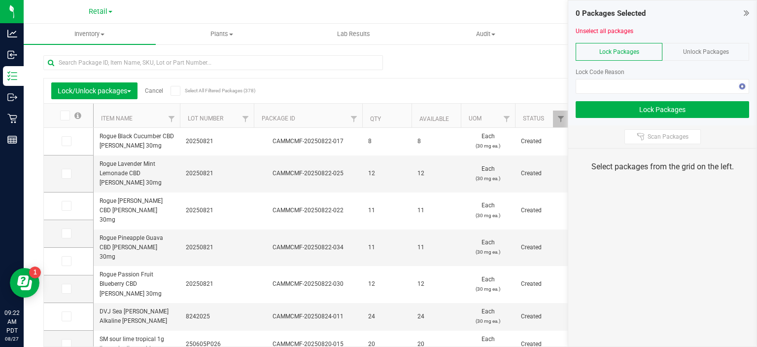
click at [714, 53] on span "Unlock Packages" at bounding box center [706, 51] width 46 height 7
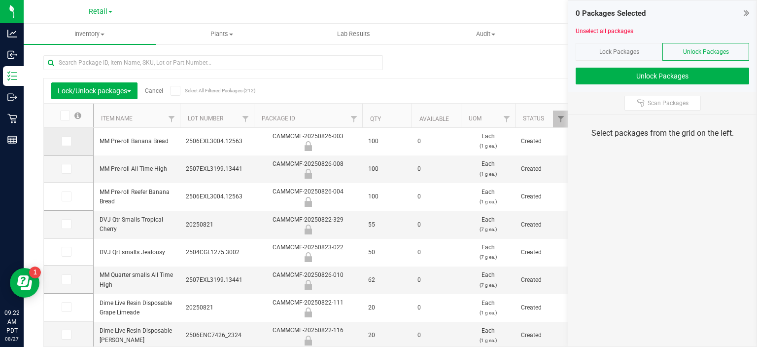
click at [65, 141] on icon at bounding box center [66, 141] width 6 height 0
click at [0, 0] on input "checkbox" at bounding box center [0, 0] width 0 height 0
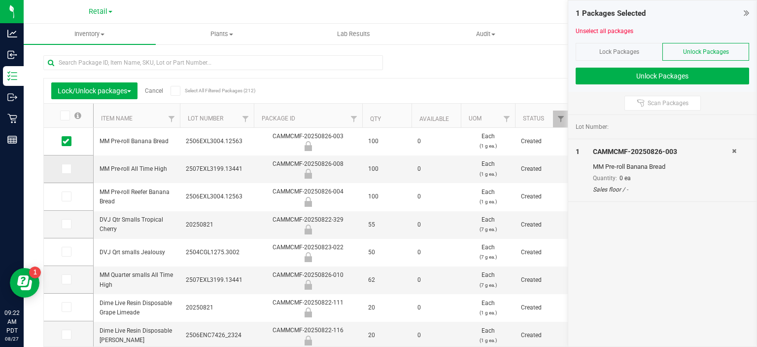
click at [72, 169] on label at bounding box center [69, 169] width 14 height 10
click at [0, 0] on input "checkbox" at bounding box center [0, 0] width 0 height 0
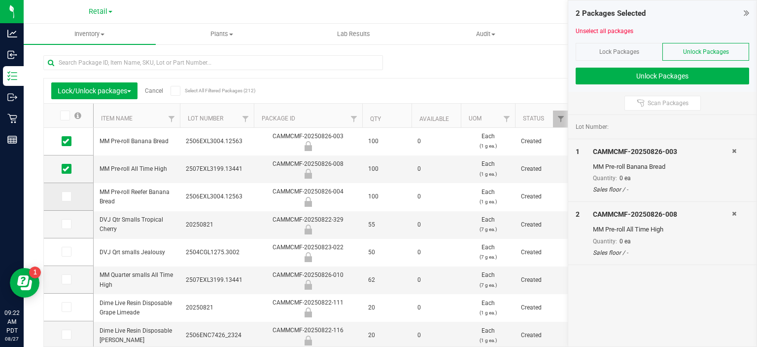
click at [73, 196] on label at bounding box center [69, 196] width 14 height 10
click at [0, 0] on input "checkbox" at bounding box center [0, 0] width 0 height 0
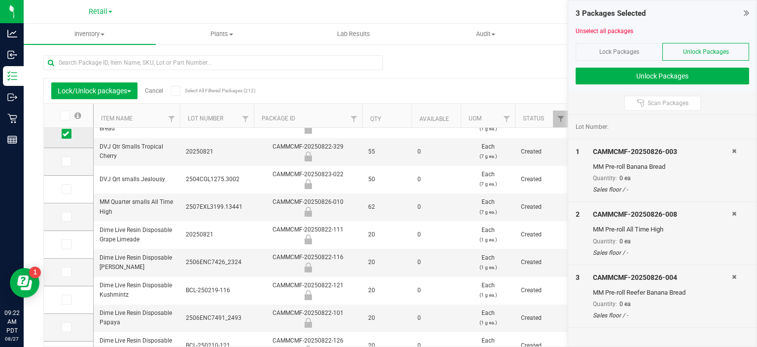
scroll to position [77, 0]
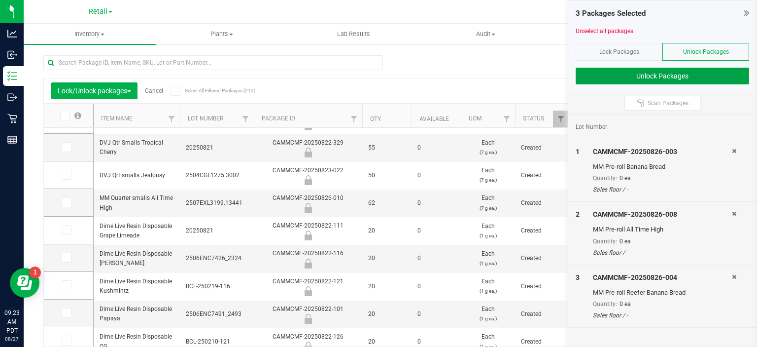
click at [658, 78] on button "Unlock Packages" at bounding box center [663, 76] width 174 height 17
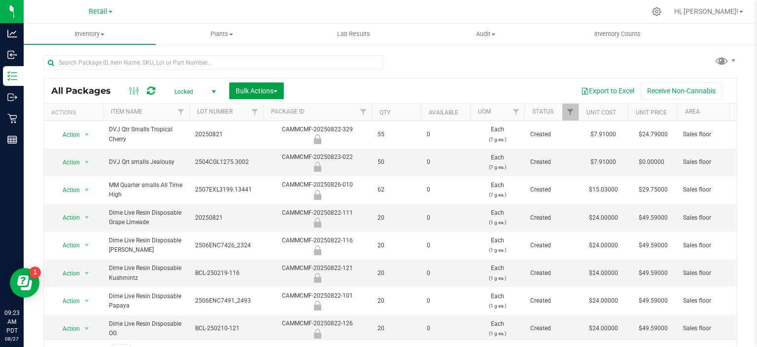
click at [277, 91] on span "button" at bounding box center [276, 91] width 4 height 2
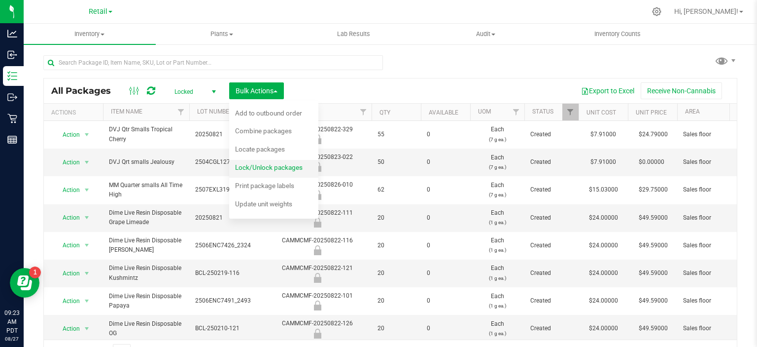
click at [296, 169] on span "Lock/Unlock packages" at bounding box center [269, 167] width 68 height 8
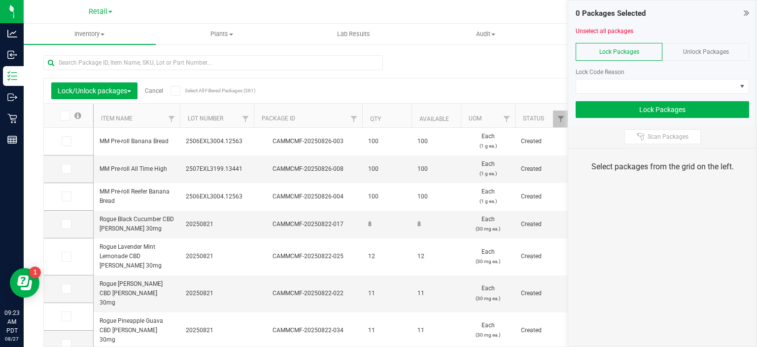
click at [712, 50] on span "Unlock Packages" at bounding box center [706, 51] width 46 height 7
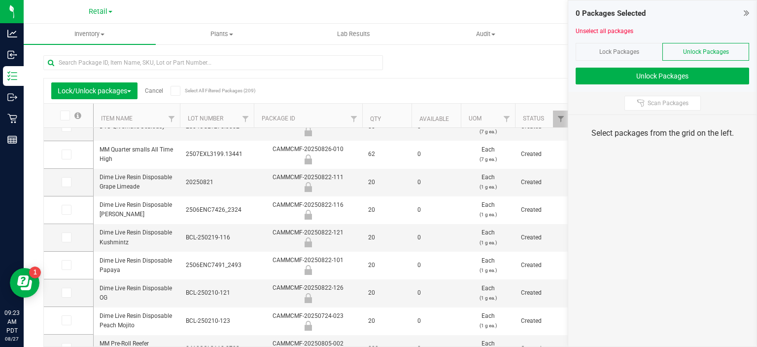
scroll to position [42, 0]
click at [65, 209] on icon at bounding box center [66, 209] width 6 height 0
click at [0, 0] on input "checkbox" at bounding box center [0, 0] width 0 height 0
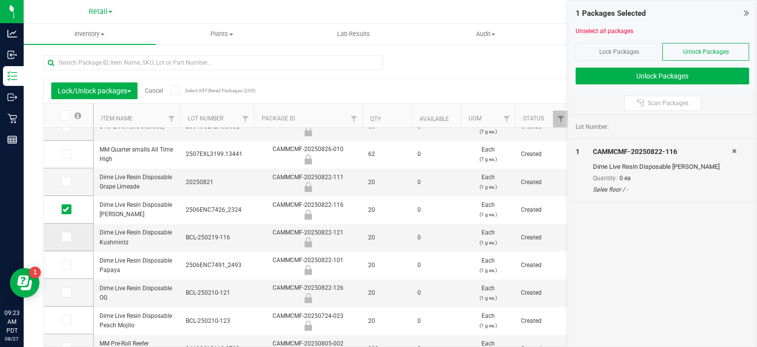
click at [65, 237] on icon at bounding box center [66, 237] width 6 height 0
click at [0, 0] on input "checkbox" at bounding box center [0, 0] width 0 height 0
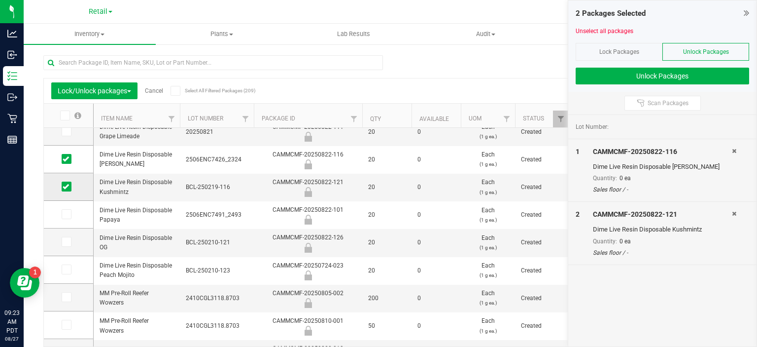
scroll to position [0, 0]
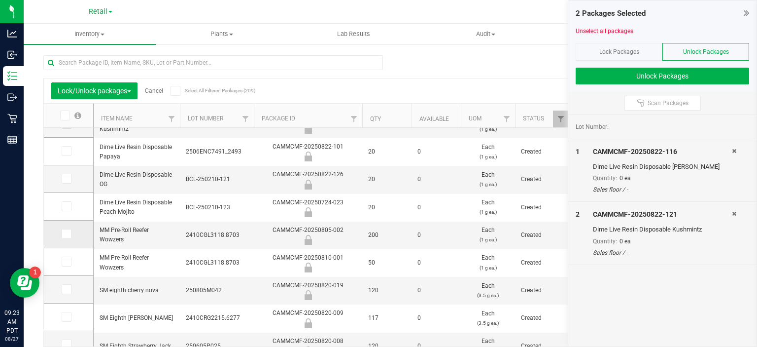
click at [65, 234] on icon at bounding box center [66, 234] width 6 height 0
click at [0, 0] on input "checkbox" at bounding box center [0, 0] width 0 height 0
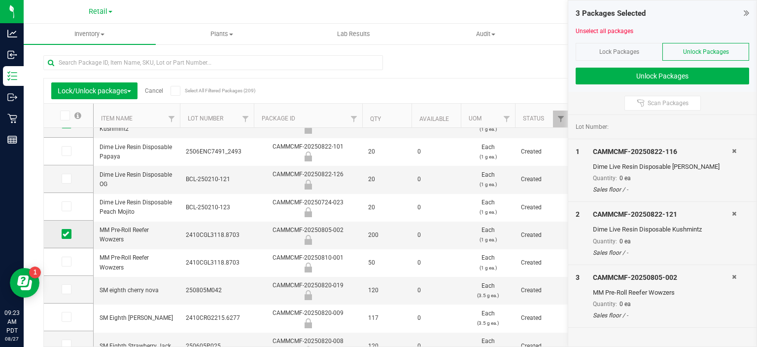
click at [65, 234] on icon at bounding box center [66, 234] width 6 height 0
click at [0, 0] on input "checkbox" at bounding box center [0, 0] width 0 height 0
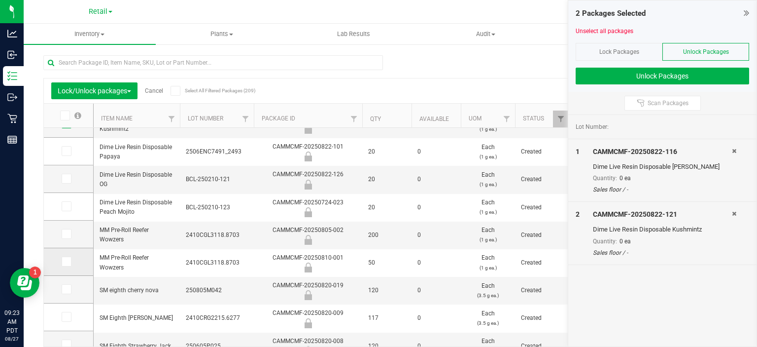
click at [67, 261] on icon at bounding box center [66, 261] width 6 height 0
click at [0, 0] on input "checkbox" at bounding box center [0, 0] width 0 height 0
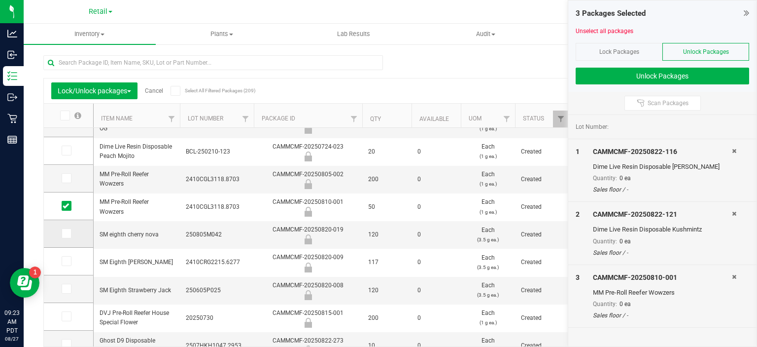
click at [65, 233] on icon at bounding box center [66, 233] width 6 height 0
click at [0, 0] on input "checkbox" at bounding box center [0, 0] width 0 height 0
click at [66, 261] on icon at bounding box center [66, 261] width 6 height 0
click at [0, 0] on input "checkbox" at bounding box center [0, 0] width 0 height 0
click at [66, 288] on icon at bounding box center [66, 288] width 6 height 0
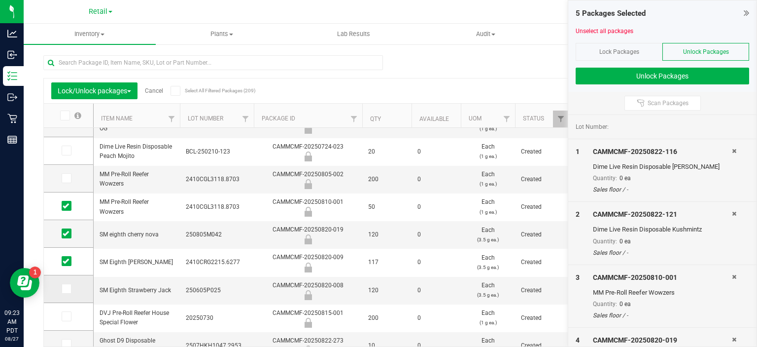
click at [0, 0] on input "checkbox" at bounding box center [0, 0] width 0 height 0
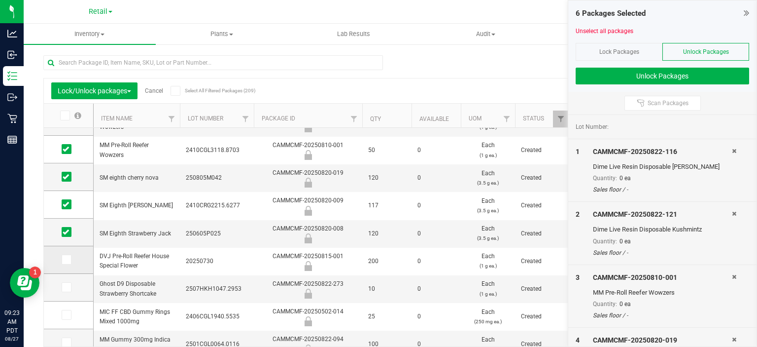
click at [69, 259] on icon at bounding box center [66, 259] width 6 height 0
click at [0, 0] on input "checkbox" at bounding box center [0, 0] width 0 height 0
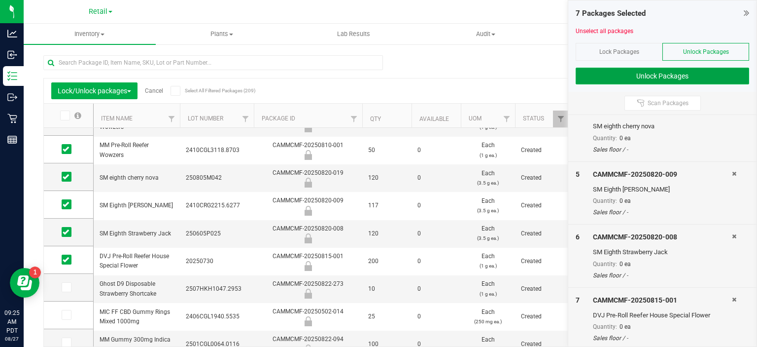
click at [643, 73] on button "Unlock Packages" at bounding box center [663, 76] width 174 height 17
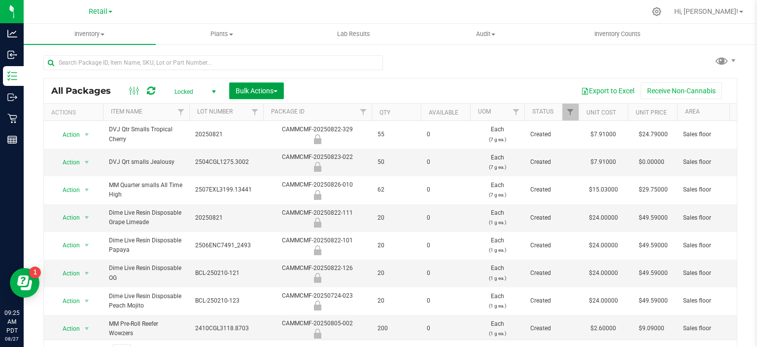
click at [277, 91] on span "button" at bounding box center [276, 91] width 4 height 2
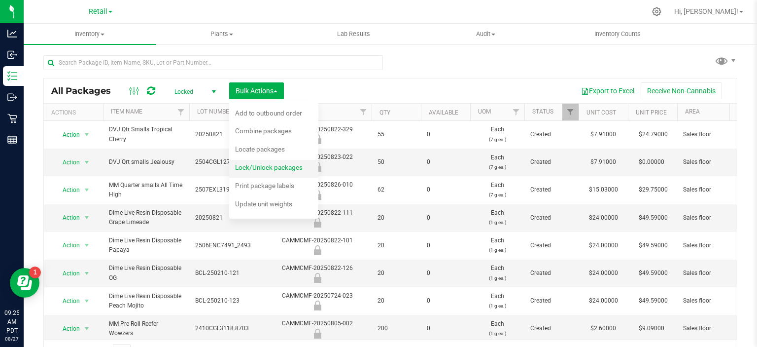
click at [291, 165] on span "Lock/Unlock packages" at bounding box center [269, 167] width 68 height 8
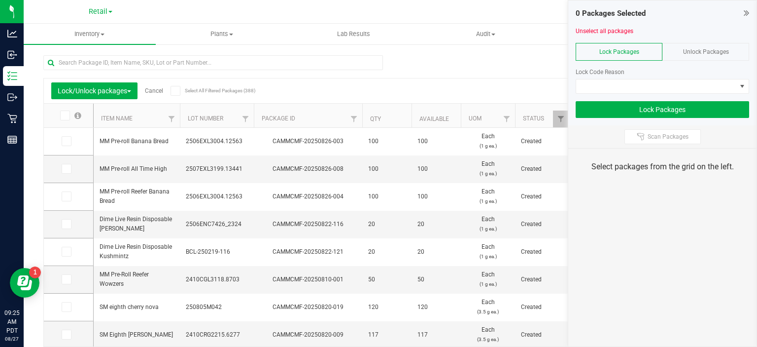
click at [721, 51] on span "Unlock Packages" at bounding box center [706, 51] width 46 height 7
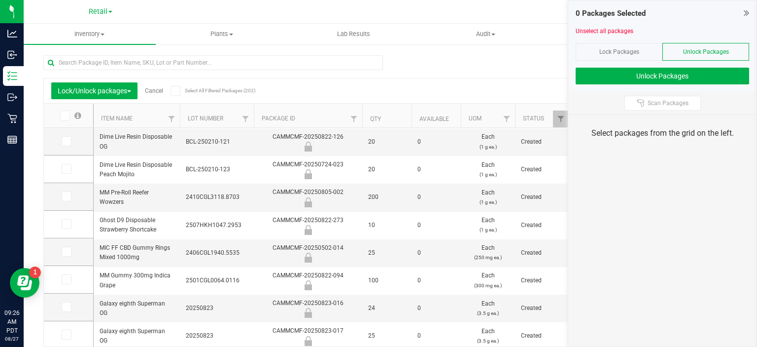
scroll to position [140, 0]
click at [71, 250] on label at bounding box center [69, 250] width 14 height 10
click at [0, 0] on input "checkbox" at bounding box center [0, 0] width 0 height 0
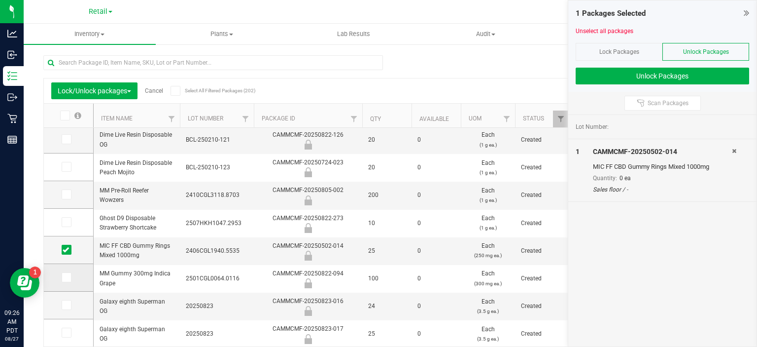
click at [74, 275] on label at bounding box center [69, 277] width 14 height 10
click at [0, 0] on input "checkbox" at bounding box center [0, 0] width 0 height 0
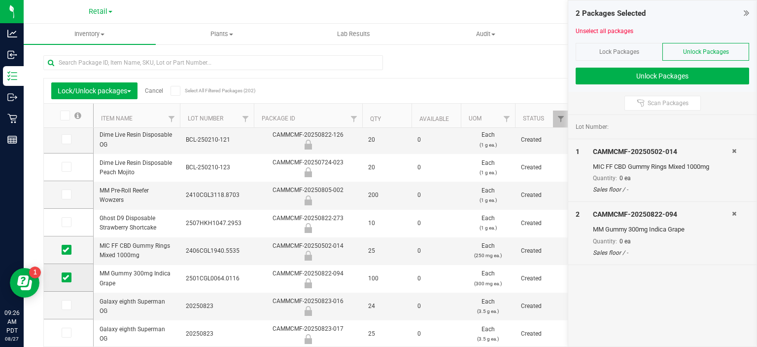
scroll to position [182, 0]
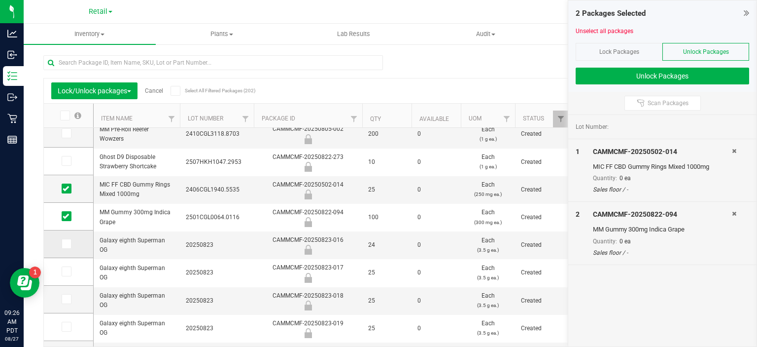
click at [65, 244] on icon at bounding box center [66, 244] width 6 height 0
click at [0, 0] on input "checkbox" at bounding box center [0, 0] width 0 height 0
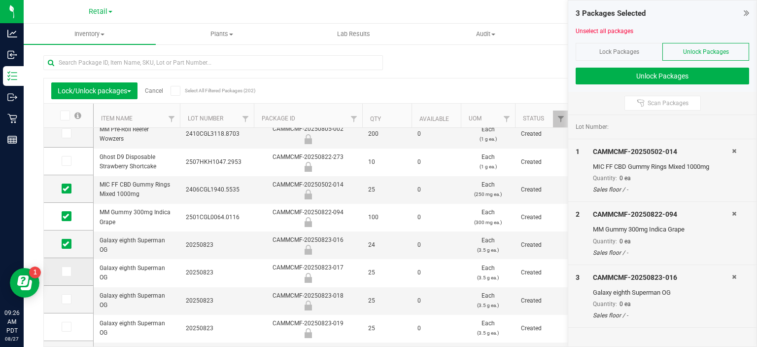
click at [73, 268] on label at bounding box center [69, 271] width 14 height 10
click at [0, 0] on input "checkbox" at bounding box center [0, 0] width 0 height 0
click at [68, 271] on icon at bounding box center [66, 271] width 6 height 0
click at [0, 0] on input "checkbox" at bounding box center [0, 0] width 0 height 0
click at [65, 244] on icon at bounding box center [66, 244] width 6 height 0
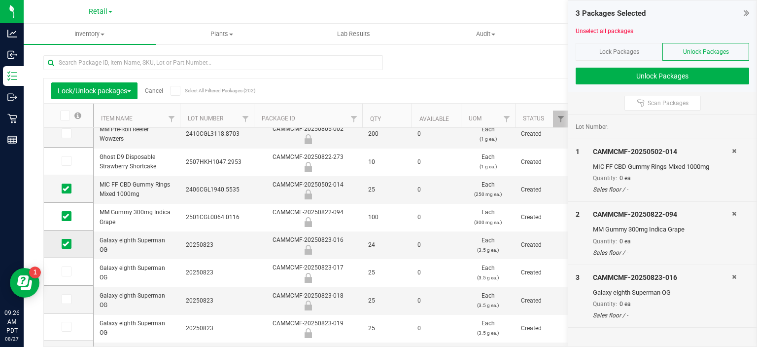
click at [0, 0] on input "checkbox" at bounding box center [0, 0] width 0 height 0
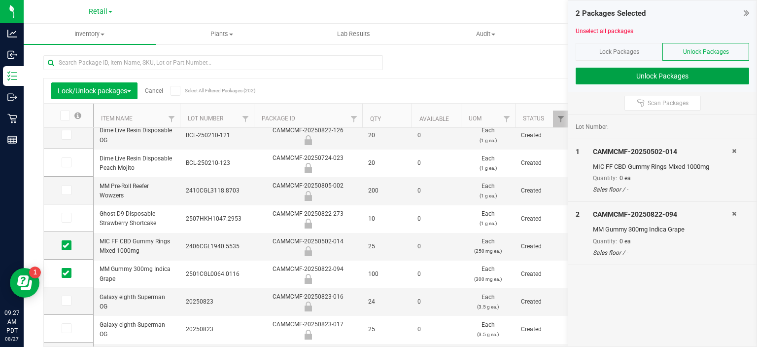
click at [633, 74] on button "Unlock Packages" at bounding box center [663, 76] width 174 height 17
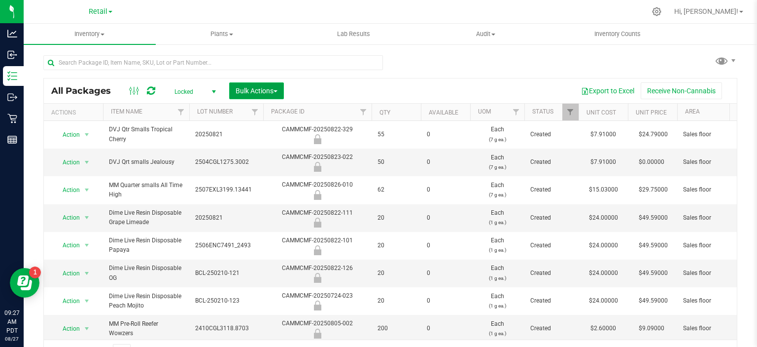
click at [277, 91] on span "button" at bounding box center [276, 91] width 4 height 2
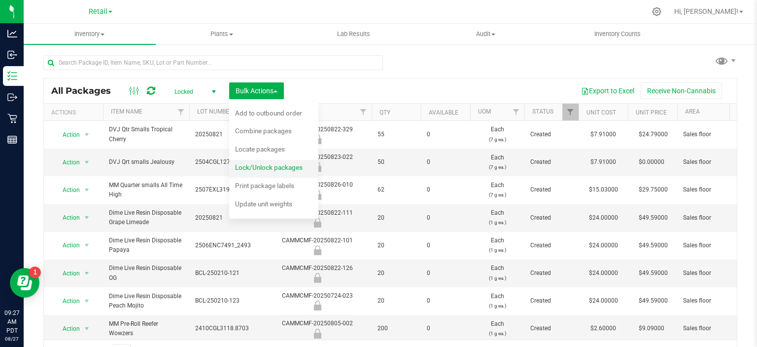
click at [294, 166] on span "Lock/Unlock packages" at bounding box center [269, 167] width 68 height 8
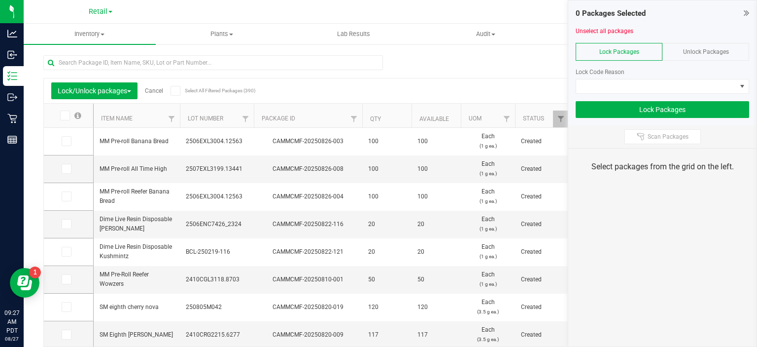
click at [710, 51] on span "Unlock Packages" at bounding box center [706, 51] width 46 height 7
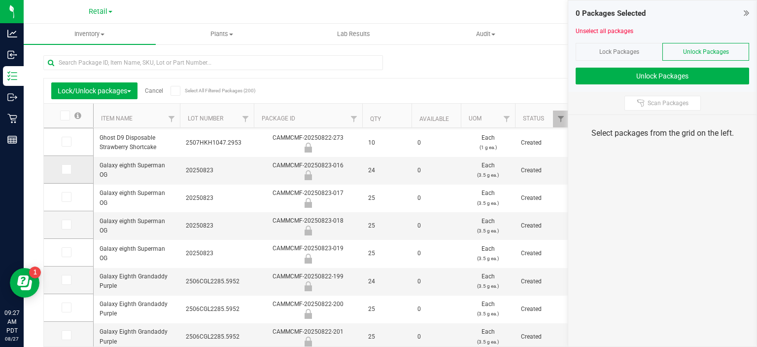
click at [65, 169] on icon at bounding box center [66, 169] width 6 height 0
click at [0, 0] on input "checkbox" at bounding box center [0, 0] width 0 height 0
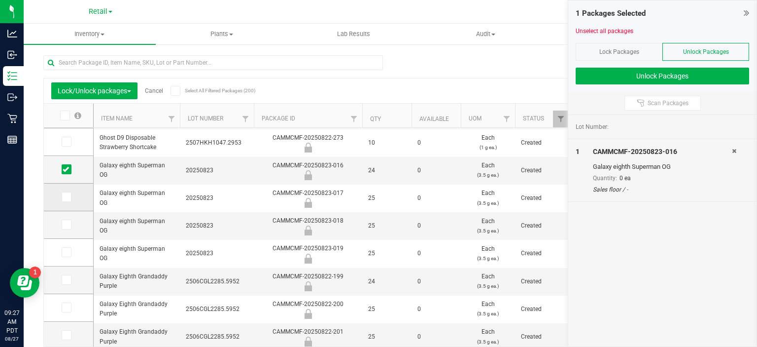
click at [66, 197] on icon at bounding box center [66, 197] width 6 height 0
click at [0, 0] on input "checkbox" at bounding box center [0, 0] width 0 height 0
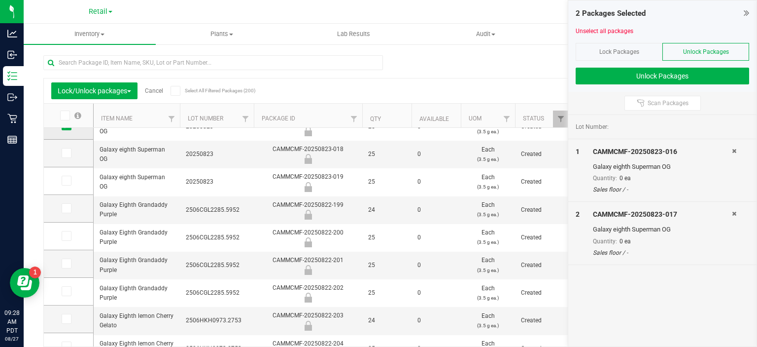
scroll to position [296, 0]
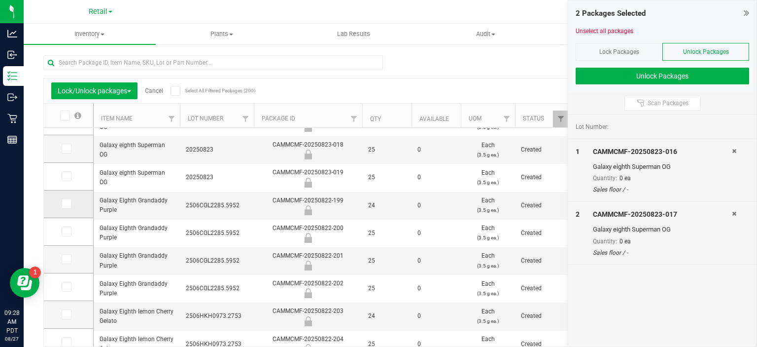
click at [67, 204] on icon at bounding box center [66, 204] width 6 height 0
click at [0, 0] on input "checkbox" at bounding box center [0, 0] width 0 height 0
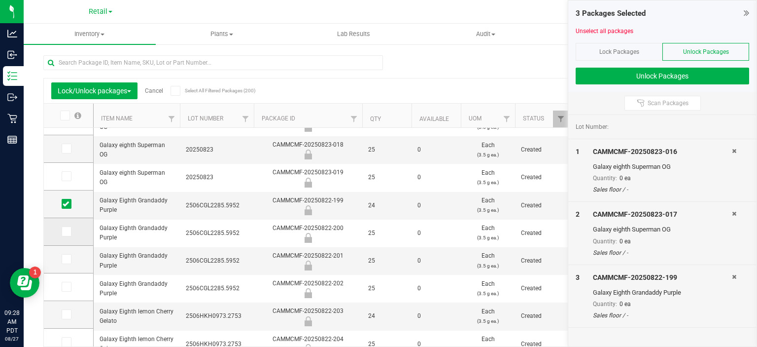
click at [68, 231] on icon at bounding box center [66, 231] width 6 height 0
click at [0, 0] on input "checkbox" at bounding box center [0, 0] width 0 height 0
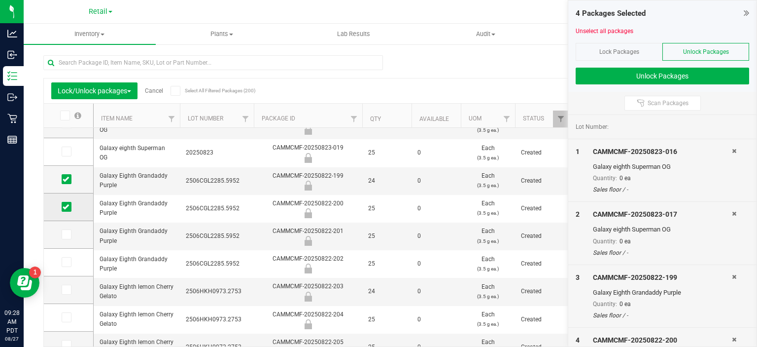
scroll to position [333, 0]
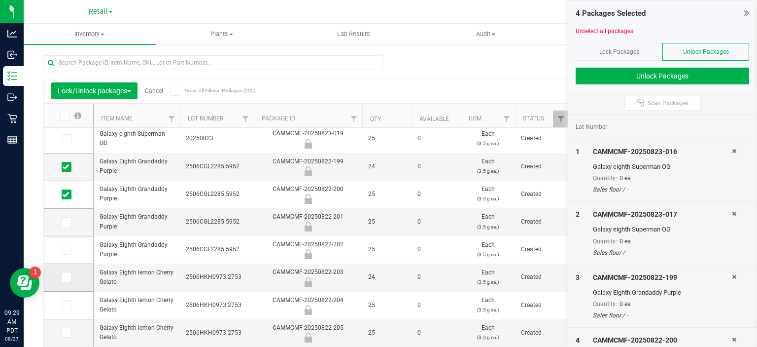
click at [63, 277] on icon at bounding box center [66, 277] width 6 height 0
click at [0, 0] on input "checkbox" at bounding box center [0, 0] width 0 height 0
click at [68, 305] on icon at bounding box center [66, 305] width 6 height 0
click at [0, 0] on input "checkbox" at bounding box center [0, 0] width 0 height 0
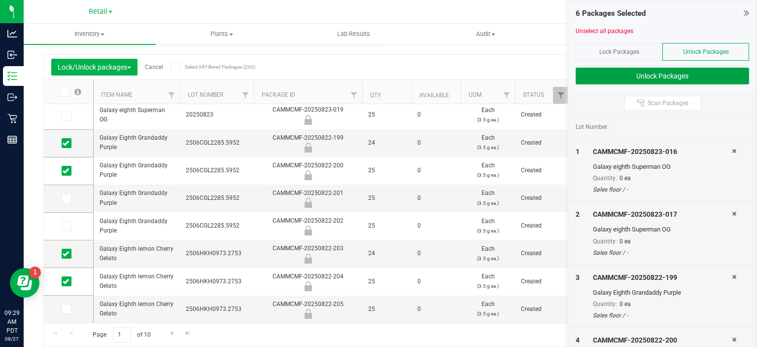
click at [688, 76] on button "Unlock Packages" at bounding box center [663, 76] width 174 height 17
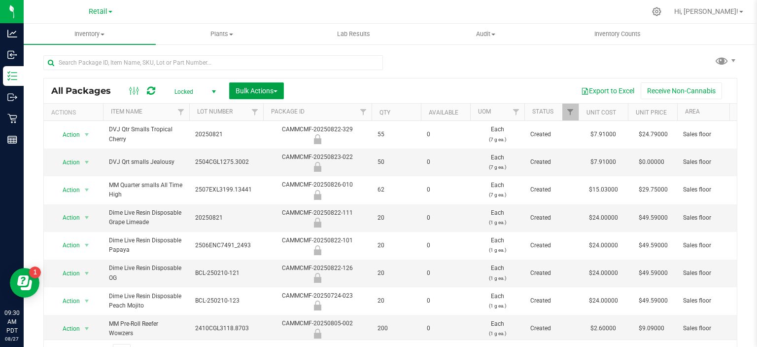
click at [277, 91] on span "button" at bounding box center [276, 91] width 4 height 2
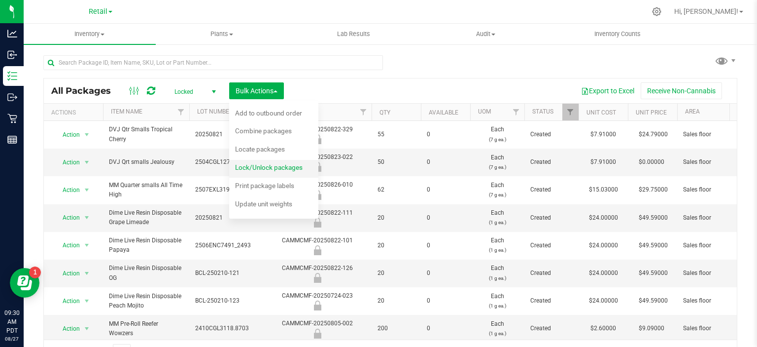
click at [294, 167] on span "Lock/Unlock packages" at bounding box center [269, 167] width 68 height 8
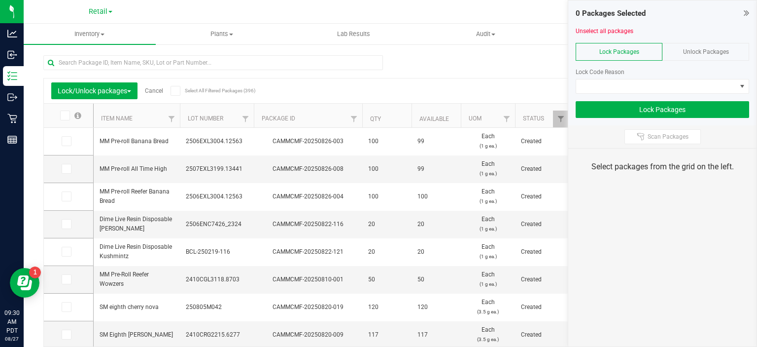
click at [718, 58] on div "Unlock Packages" at bounding box center [706, 52] width 87 height 18
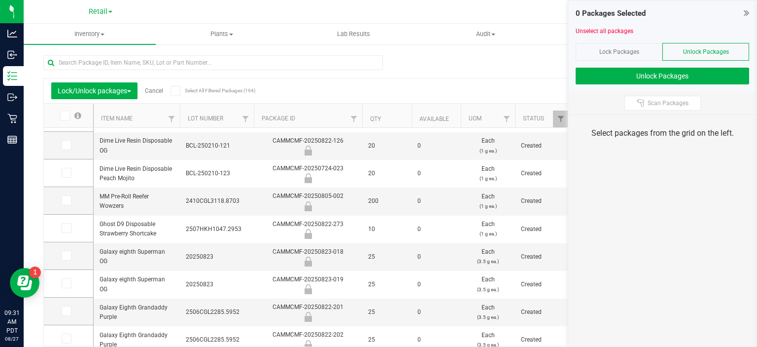
scroll to position [136, 0]
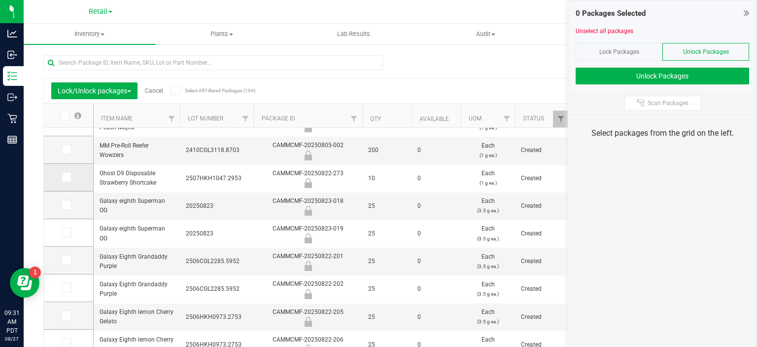
click at [65, 177] on icon at bounding box center [66, 177] width 6 height 0
click at [0, 0] on input "checkbox" at bounding box center [0, 0] width 0 height 0
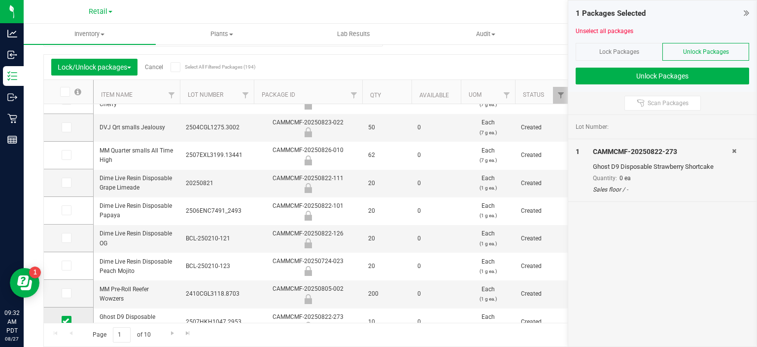
scroll to position [22, 0]
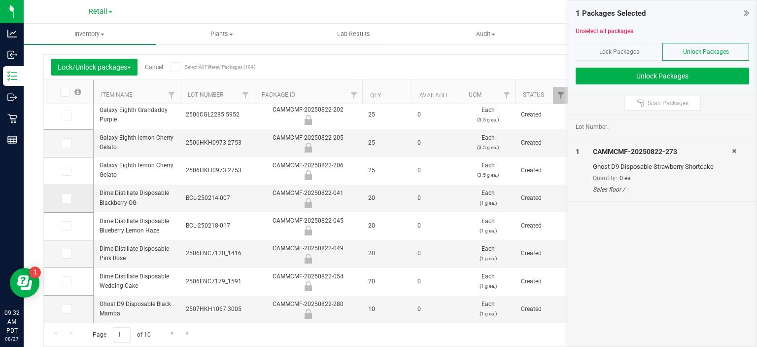
click at [65, 198] on icon at bounding box center [66, 198] width 6 height 0
click at [0, 0] on input "checkbox" at bounding box center [0, 0] width 0 height 0
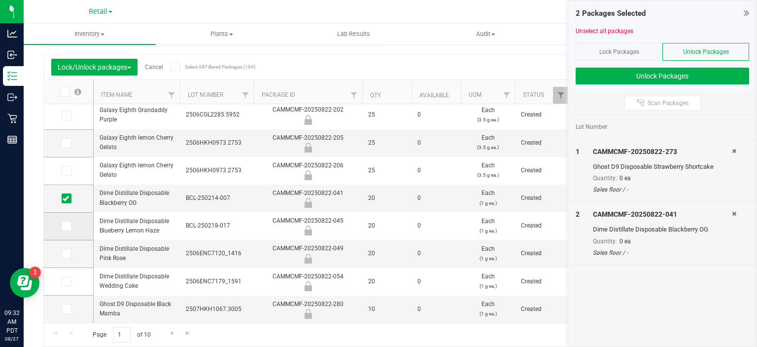
click at [69, 226] on icon at bounding box center [66, 226] width 6 height 0
click at [0, 0] on input "checkbox" at bounding box center [0, 0] width 0 height 0
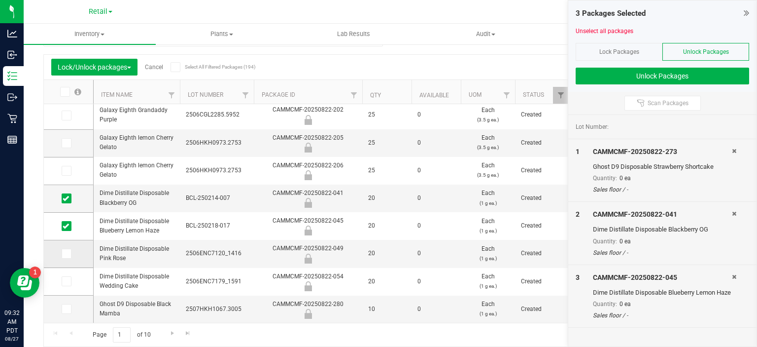
click at [65, 253] on icon at bounding box center [66, 253] width 6 height 0
click at [0, 0] on input "checkbox" at bounding box center [0, 0] width 0 height 0
click at [65, 281] on icon at bounding box center [66, 281] width 6 height 0
click at [0, 0] on input "checkbox" at bounding box center [0, 0] width 0 height 0
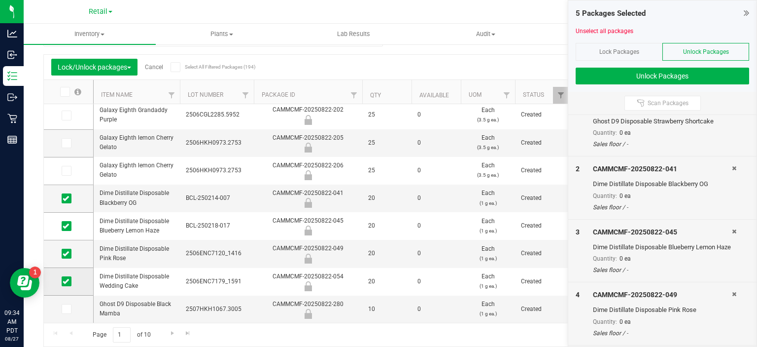
scroll to position [115, 0]
click at [63, 309] on icon at bounding box center [66, 309] width 6 height 0
click at [0, 0] on input "checkbox" at bounding box center [0, 0] width 0 height 0
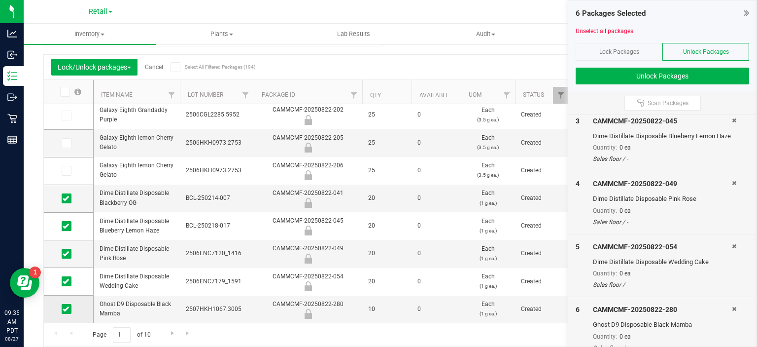
scroll to position [178, 0]
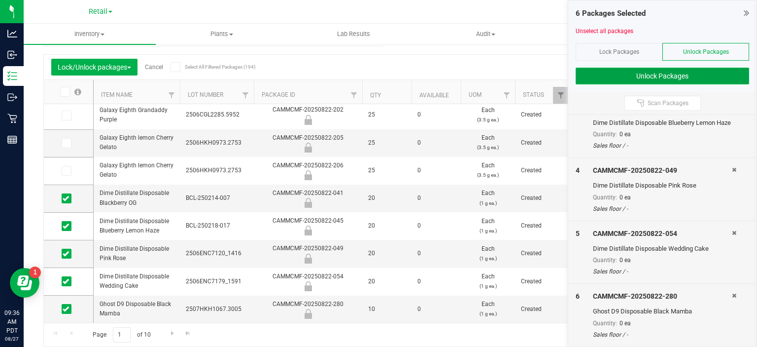
click at [686, 83] on button "Unlock Packages" at bounding box center [663, 76] width 174 height 17
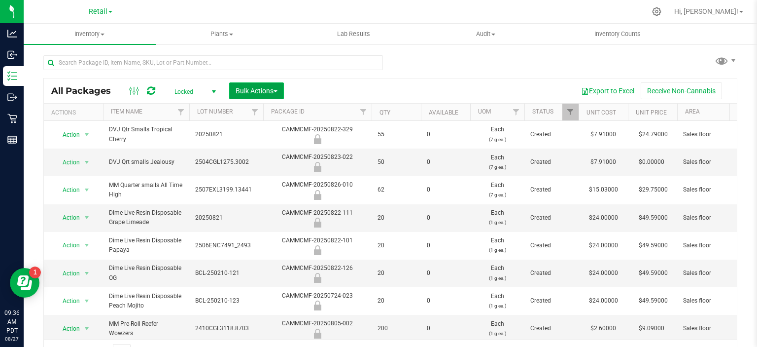
click at [277, 91] on span "button" at bounding box center [276, 91] width 4 height 2
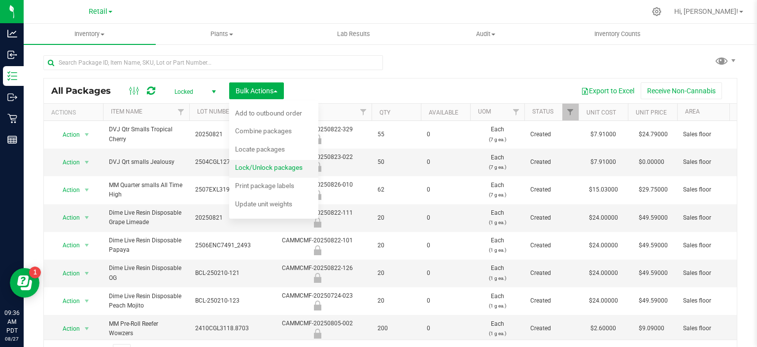
click at [297, 164] on span "Lock/Unlock packages" at bounding box center [269, 167] width 68 height 8
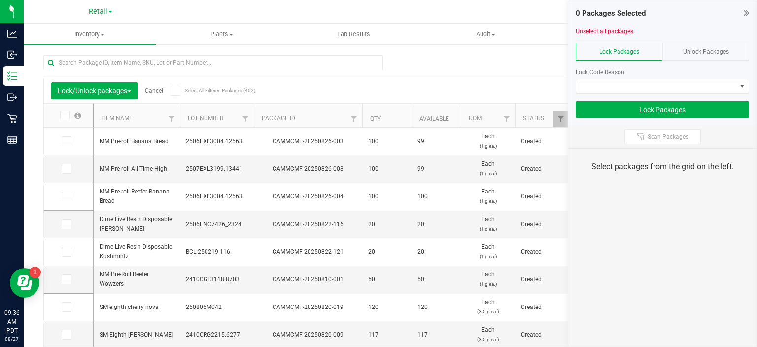
click at [722, 53] on span "Unlock Packages" at bounding box center [706, 51] width 46 height 7
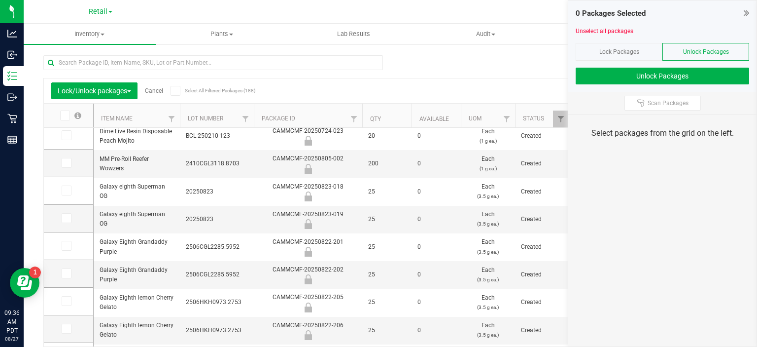
scroll to position [207, 0]
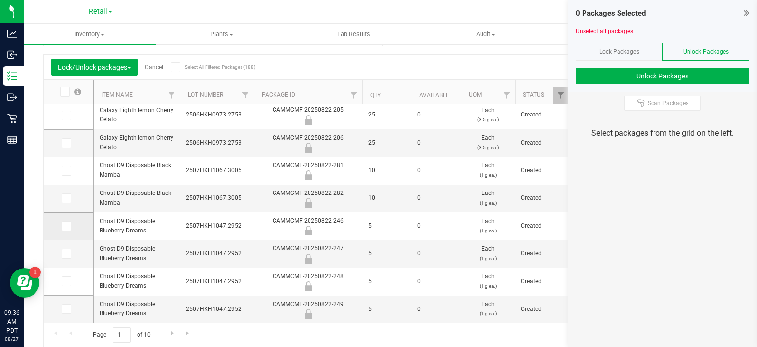
click at [71, 221] on label at bounding box center [69, 226] width 14 height 10
click at [0, 0] on input "checkbox" at bounding box center [0, 0] width 0 height 0
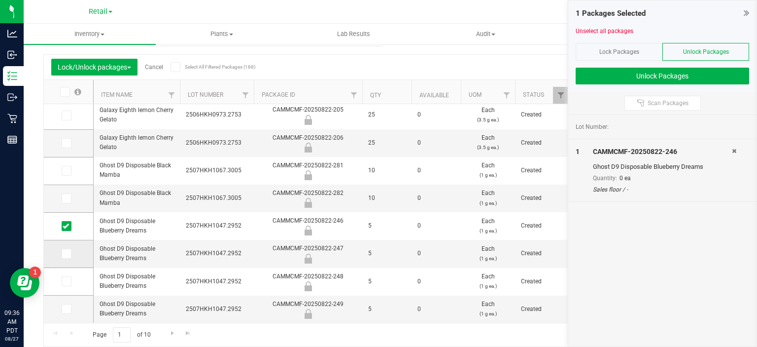
click at [65, 253] on icon at bounding box center [66, 253] width 6 height 0
click at [0, 0] on input "checkbox" at bounding box center [0, 0] width 0 height 0
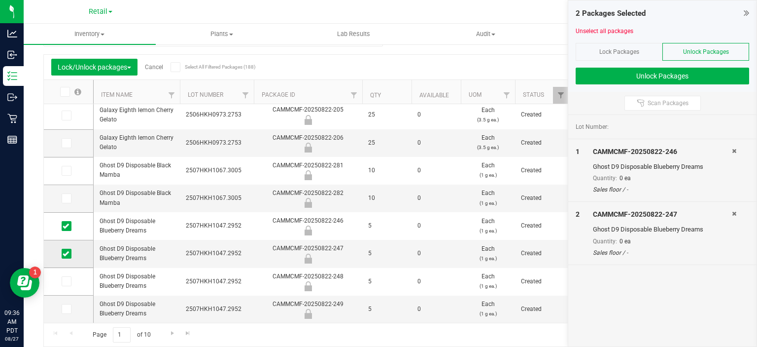
click at [68, 258] on td at bounding box center [68, 254] width 49 height 28
click at [65, 281] on icon at bounding box center [66, 281] width 6 height 0
click at [0, 0] on input "checkbox" at bounding box center [0, 0] width 0 height 0
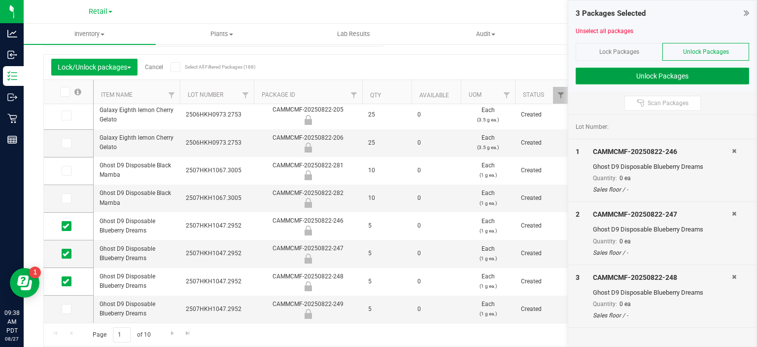
click at [707, 80] on button "Unlock Packages" at bounding box center [663, 76] width 174 height 17
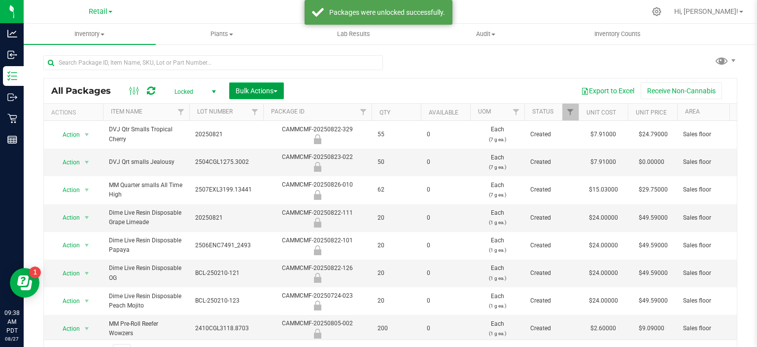
click at [277, 91] on span "button" at bounding box center [276, 91] width 4 height 2
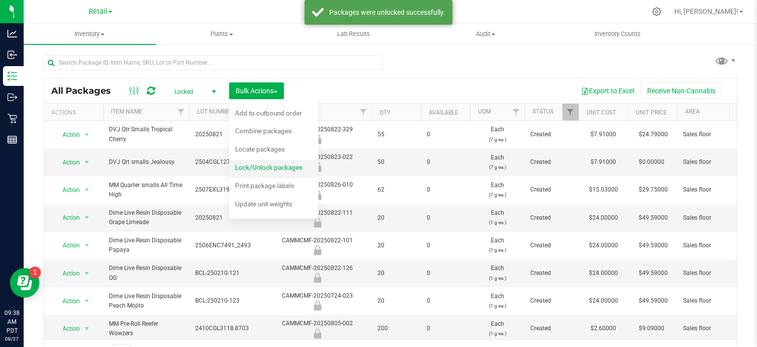
click at [296, 166] on span "Lock/Unlock packages" at bounding box center [269, 167] width 68 height 8
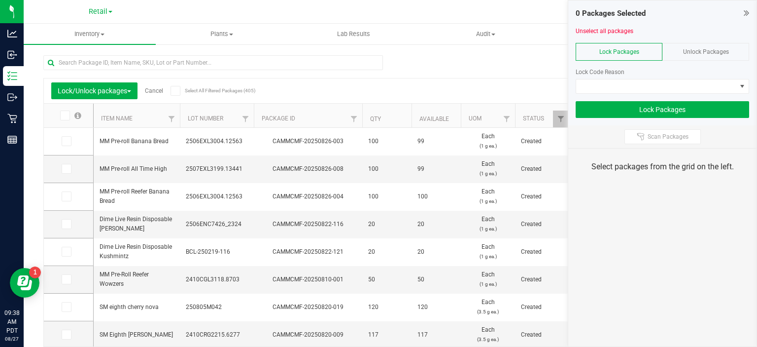
click at [719, 51] on span "Unlock Packages" at bounding box center [706, 51] width 46 height 7
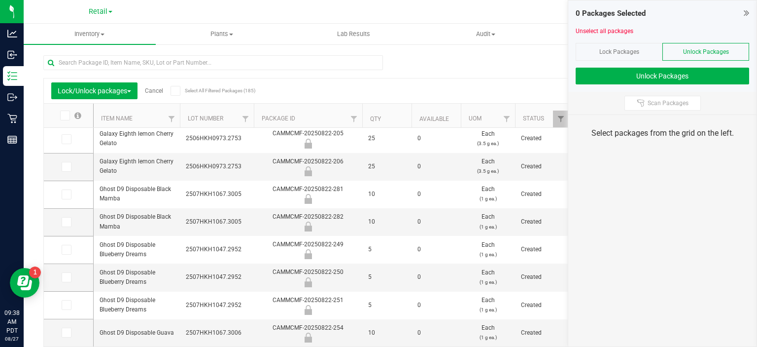
scroll to position [30, 0]
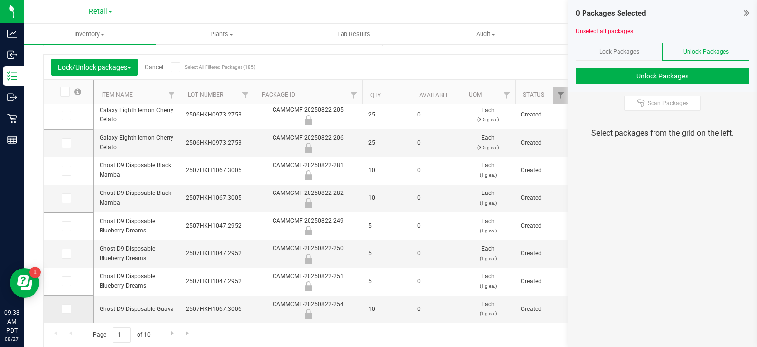
click at [63, 309] on icon at bounding box center [66, 309] width 6 height 0
click at [0, 0] on input "checkbox" at bounding box center [0, 0] width 0 height 0
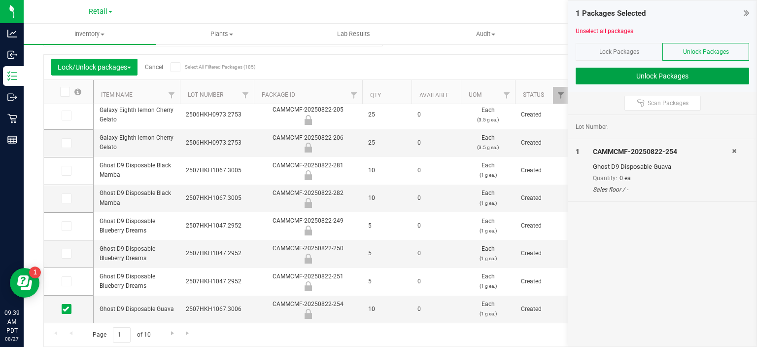
click at [691, 76] on button "Unlock Packages" at bounding box center [663, 76] width 174 height 17
